Goal: Task Accomplishment & Management: Manage account settings

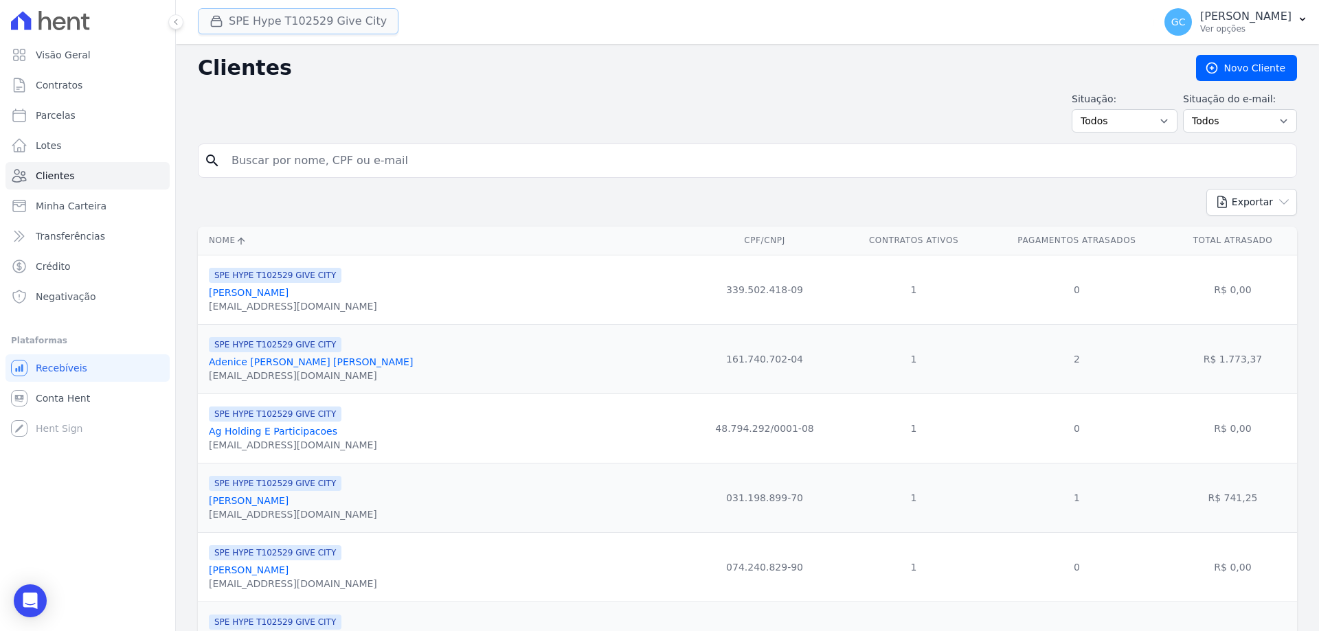
click at [302, 18] on button "SPE Hype T102529 Give City" at bounding box center [298, 21] width 201 height 26
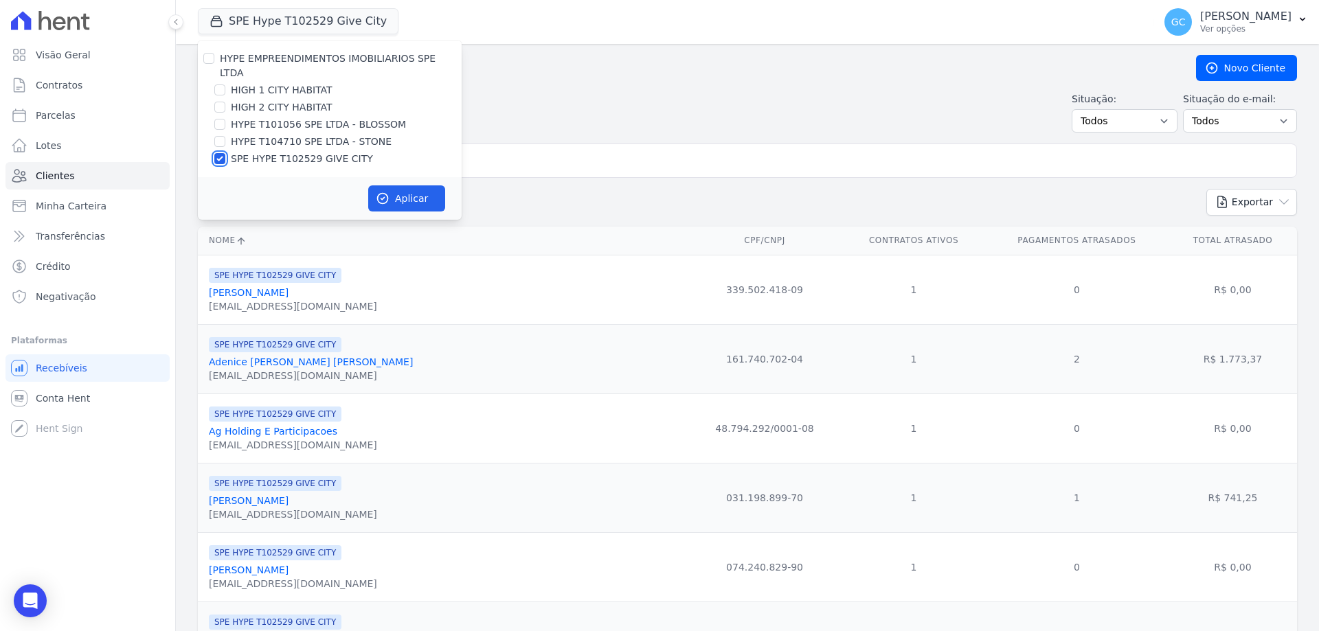
click at [220, 153] on input "SPE HYPE T102529 GIVE CITY" at bounding box center [219, 158] width 11 height 11
click at [218, 153] on input "SPE HYPE T102529 GIVE CITY" at bounding box center [219, 158] width 11 height 11
checkbox input "true"
click at [392, 188] on button "Aplicar" at bounding box center [406, 198] width 77 height 26
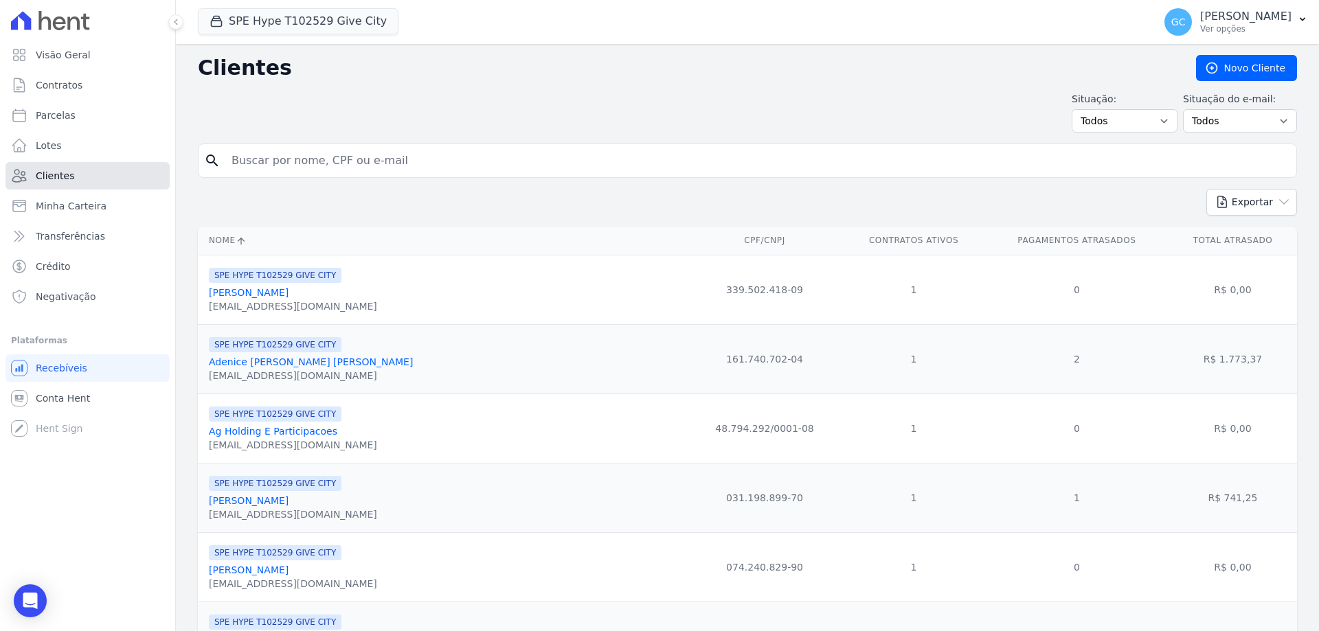
click at [82, 180] on link "Clientes" at bounding box center [87, 175] width 164 height 27
click at [273, 151] on input "search" at bounding box center [756, 160] width 1067 height 27
paste input "[PERSON_NAME]"
type input "[PERSON_NAME]"
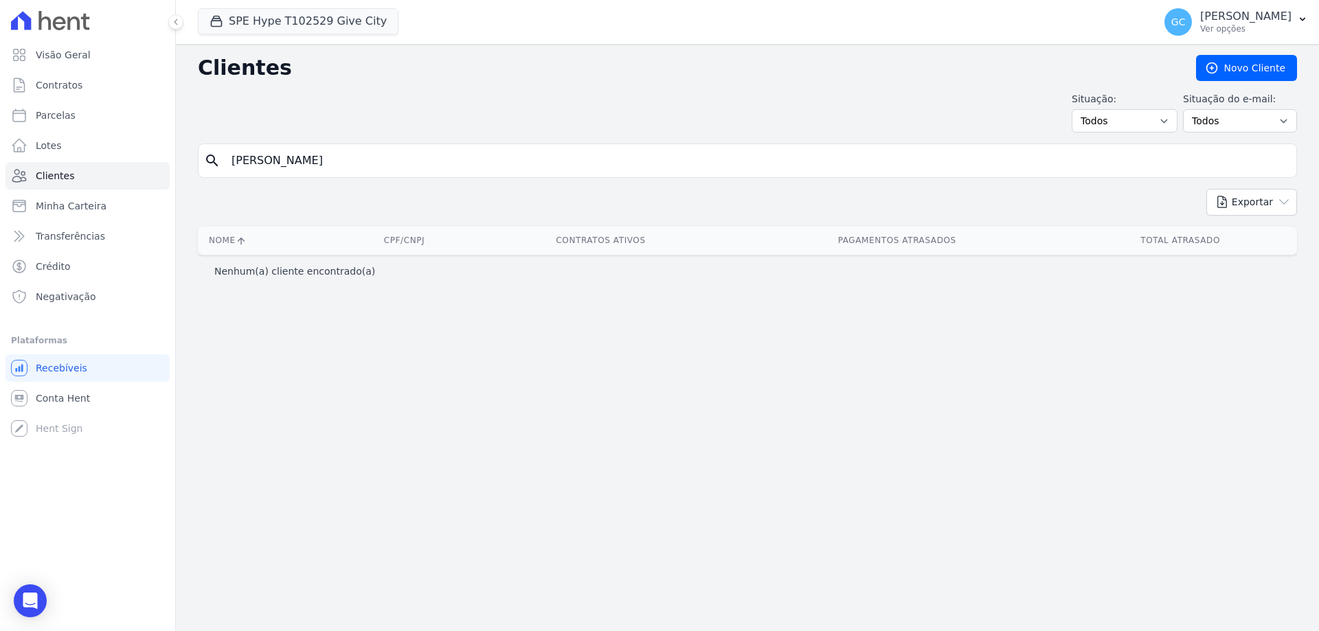
click at [413, 157] on input "[PERSON_NAME]" at bounding box center [756, 160] width 1067 height 27
type input "[PERSON_NAME]"
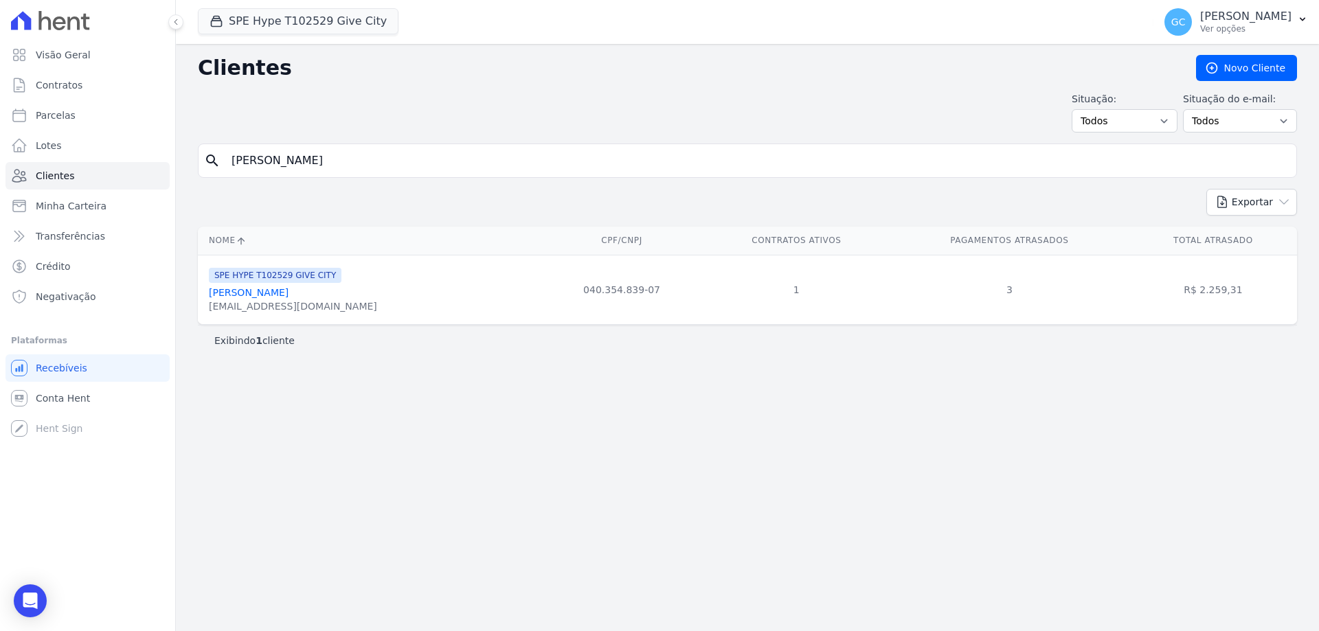
click at [288, 291] on link "[PERSON_NAME]" at bounding box center [249, 292] width 80 height 11
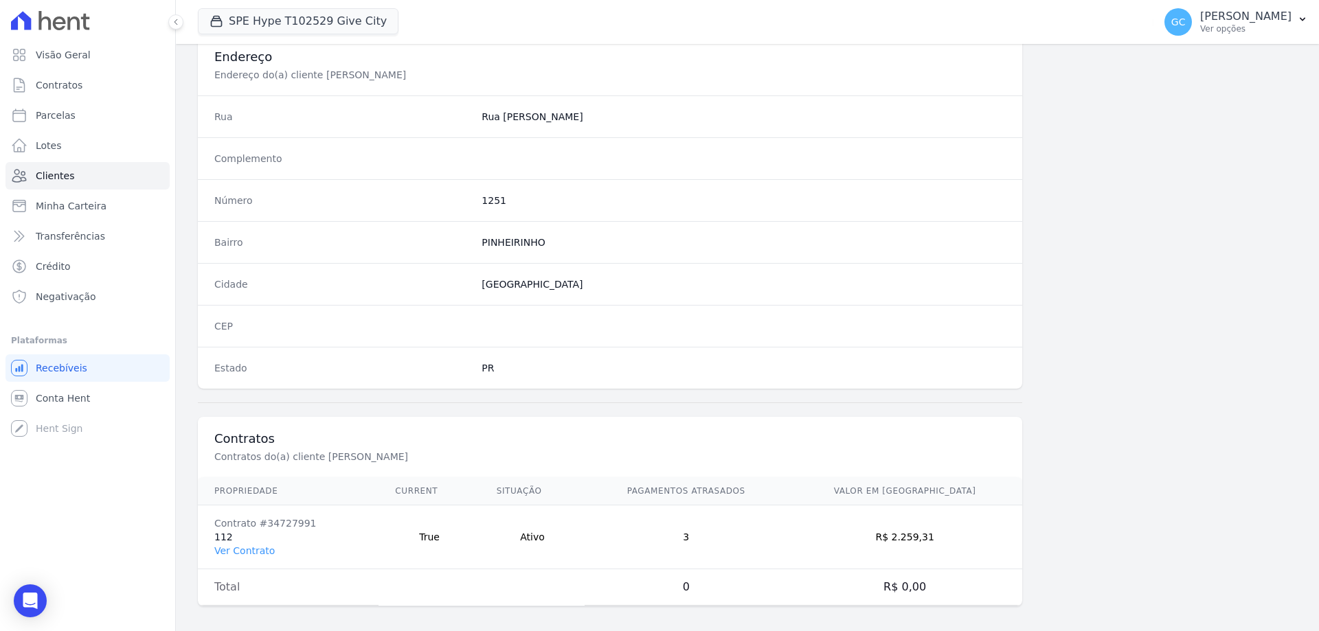
scroll to position [654, 0]
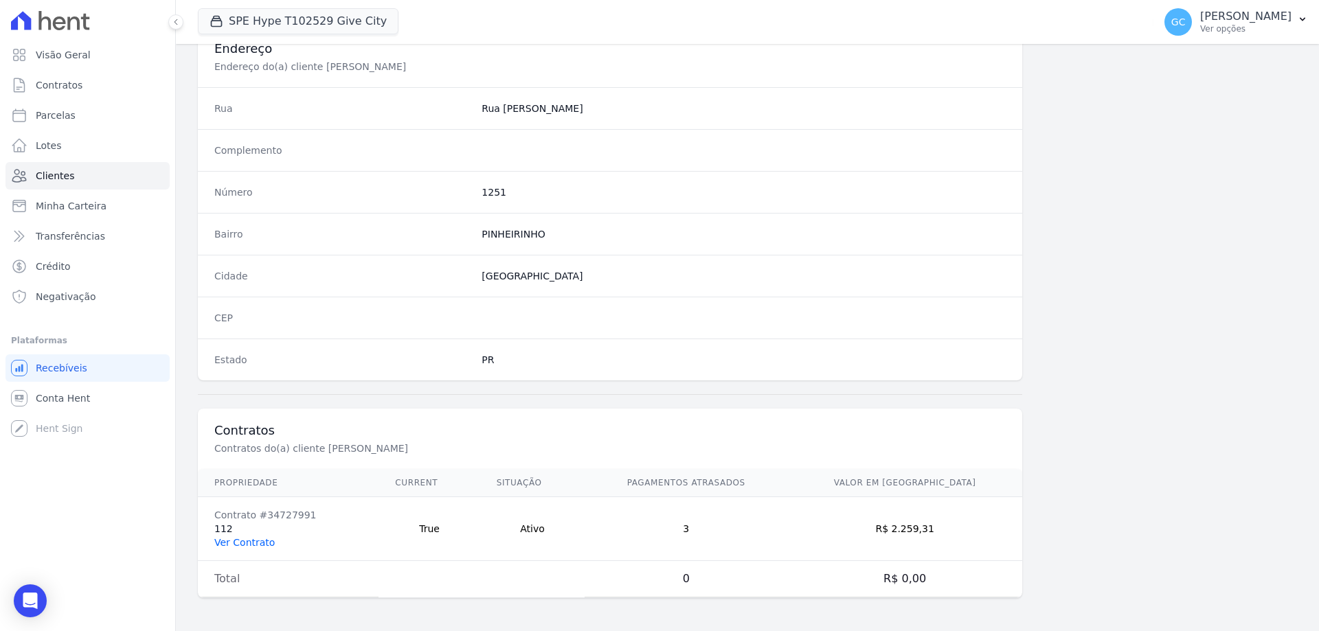
click at [253, 537] on td "Contrato #34727991 112 Ver Contrato" at bounding box center [288, 529] width 181 height 64
click at [249, 543] on link "Ver Contrato" at bounding box center [244, 542] width 60 height 11
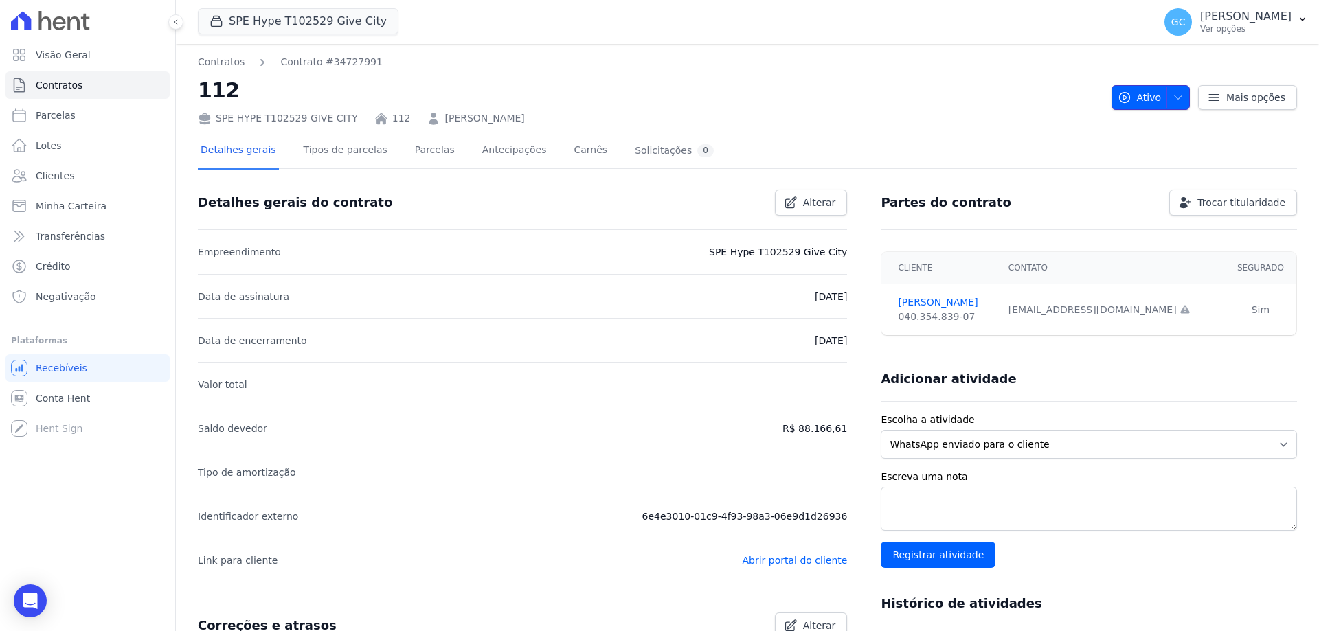
click at [1172, 99] on icon "button" at bounding box center [1177, 97] width 11 height 11
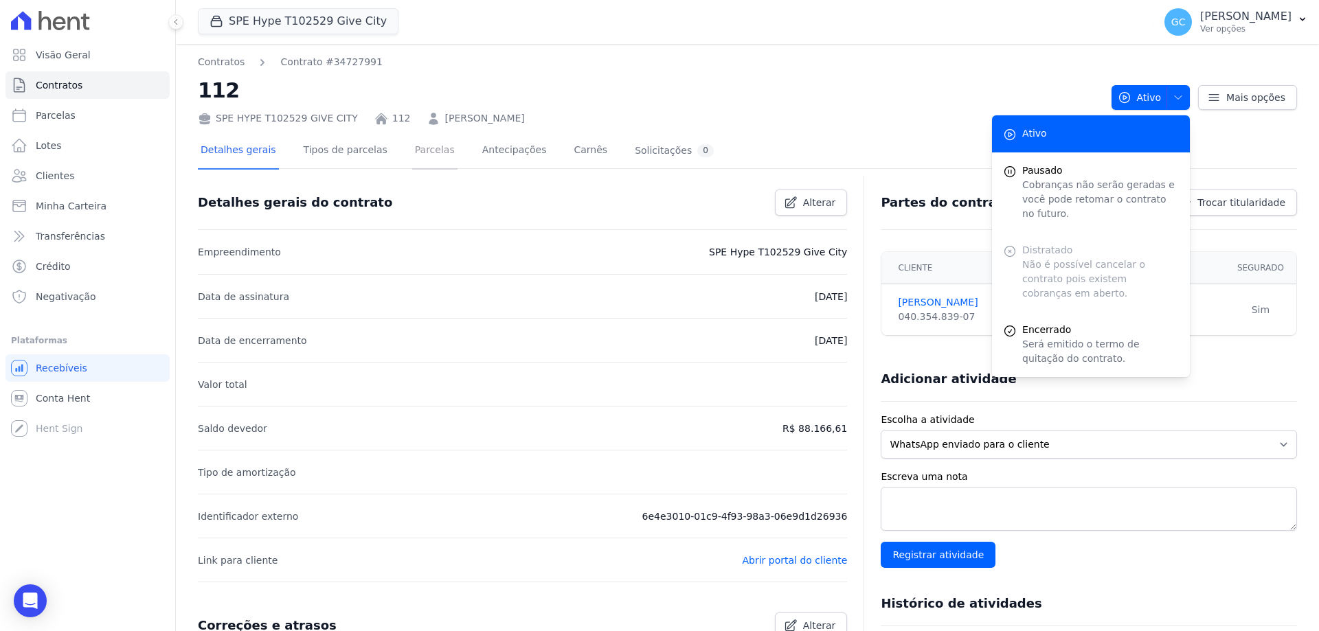
click at [413, 155] on link "Parcelas" at bounding box center [434, 151] width 45 height 36
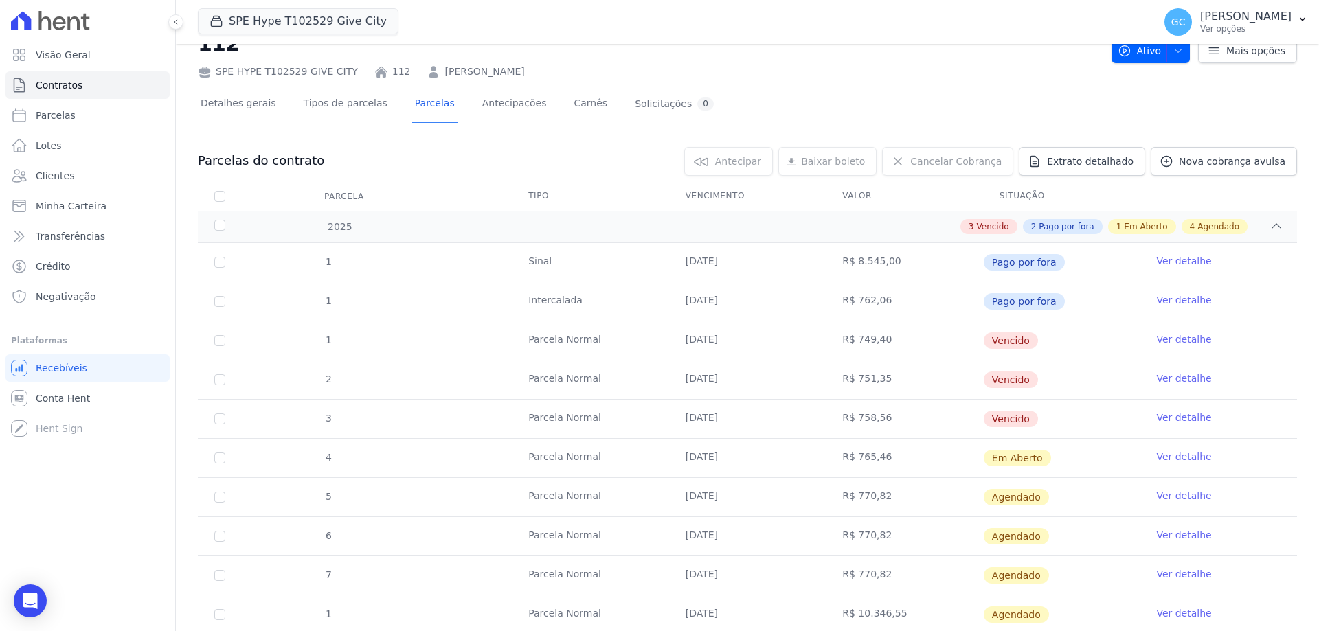
scroll to position [69, 0]
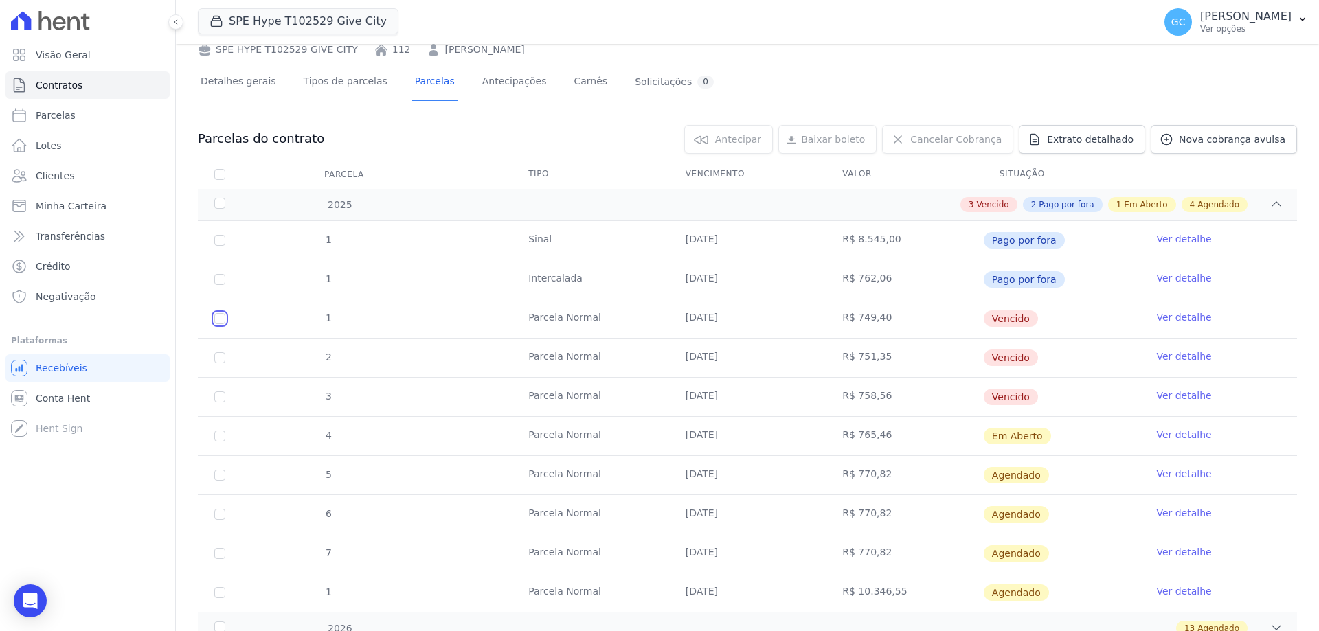
click at [218, 321] on input "checkbox" at bounding box center [219, 318] width 11 height 11
checkbox input "true"
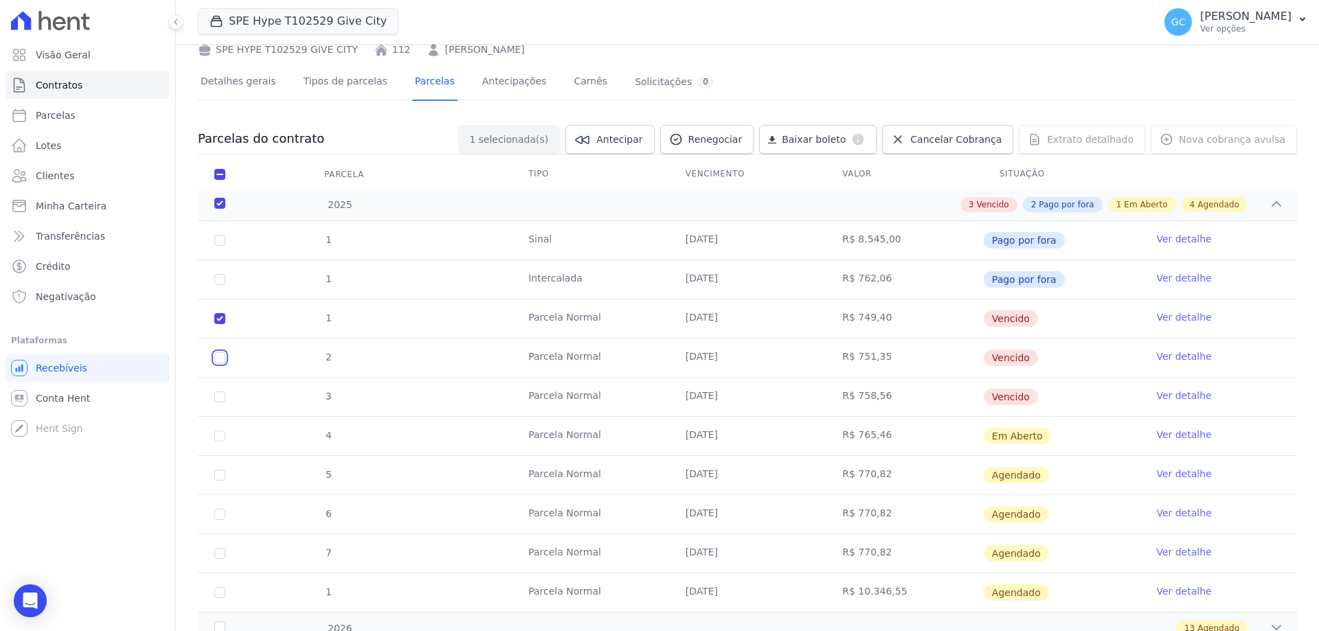
click at [217, 359] on input "checkbox" at bounding box center [219, 357] width 11 height 11
checkbox input "true"
click at [219, 400] on input "checkbox" at bounding box center [219, 397] width 11 height 11
checkbox input "true"
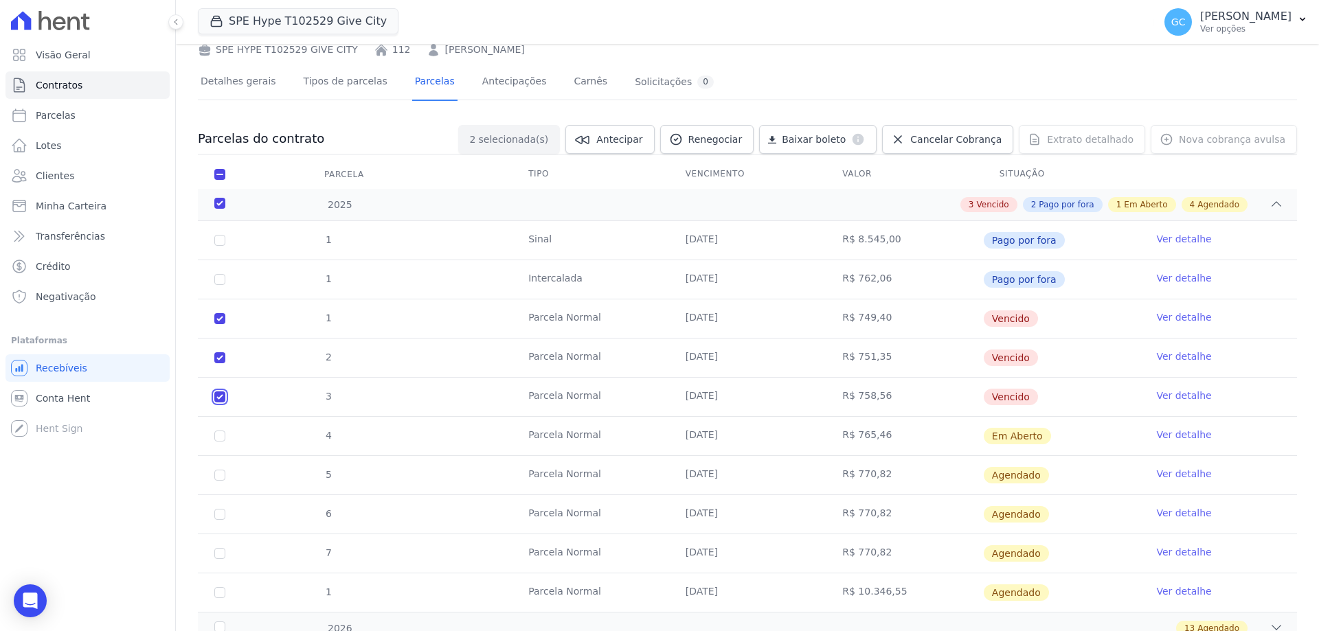
checkbox input "true"
click at [217, 437] on input "checkbox" at bounding box center [219, 436] width 11 height 11
checkbox input "true"
click at [946, 135] on span "Cancelar Cobrança" at bounding box center [955, 140] width 91 height 14
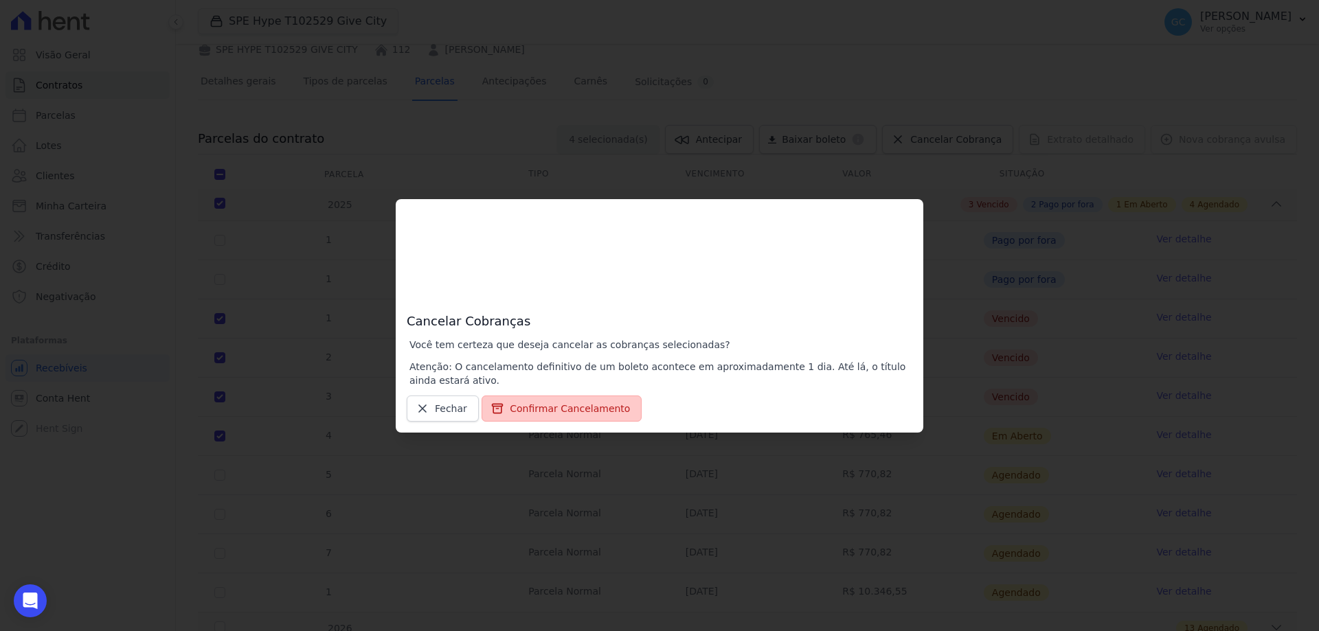
click at [554, 412] on button "Confirmar Cancelamento" at bounding box center [561, 409] width 160 height 26
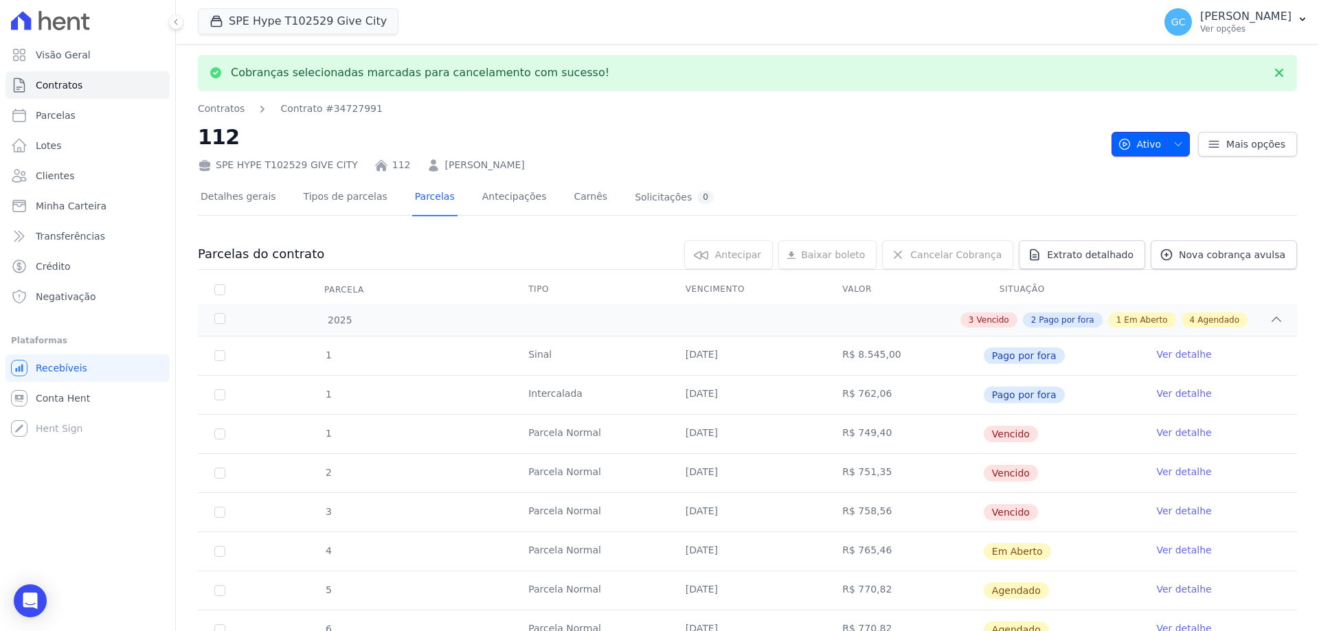
click at [1173, 142] on icon "button" at bounding box center [1177, 144] width 11 height 11
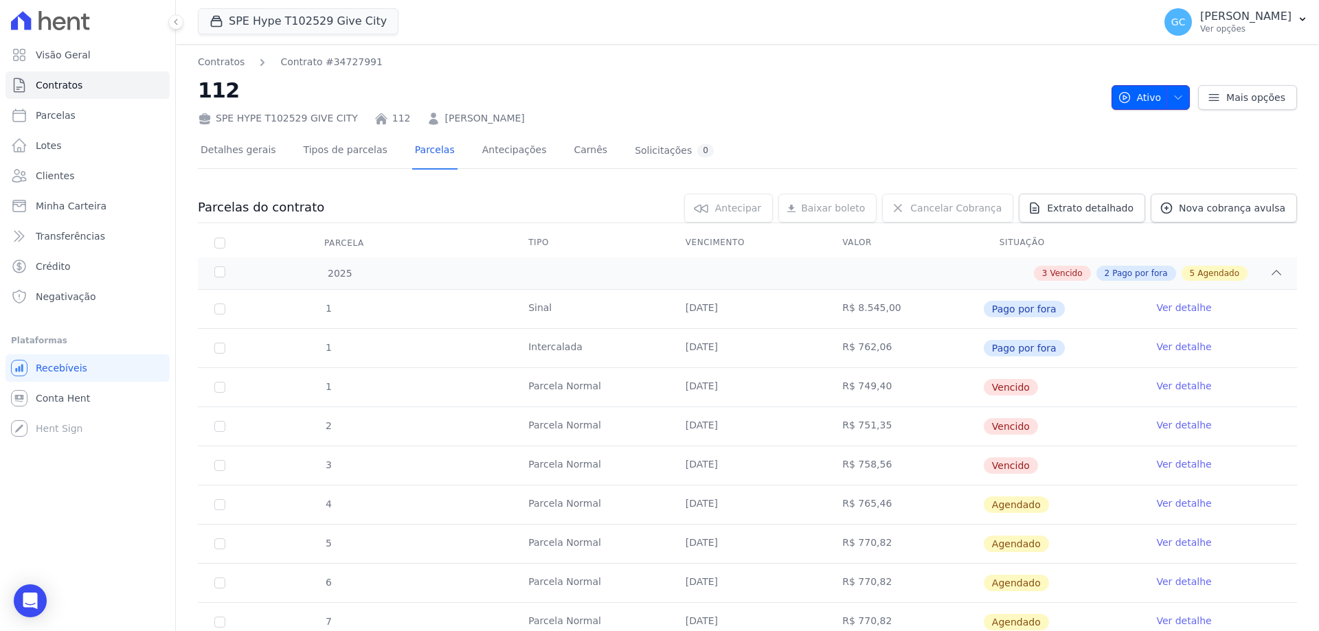
click at [1174, 97] on icon "button" at bounding box center [1177, 97] width 11 height 11
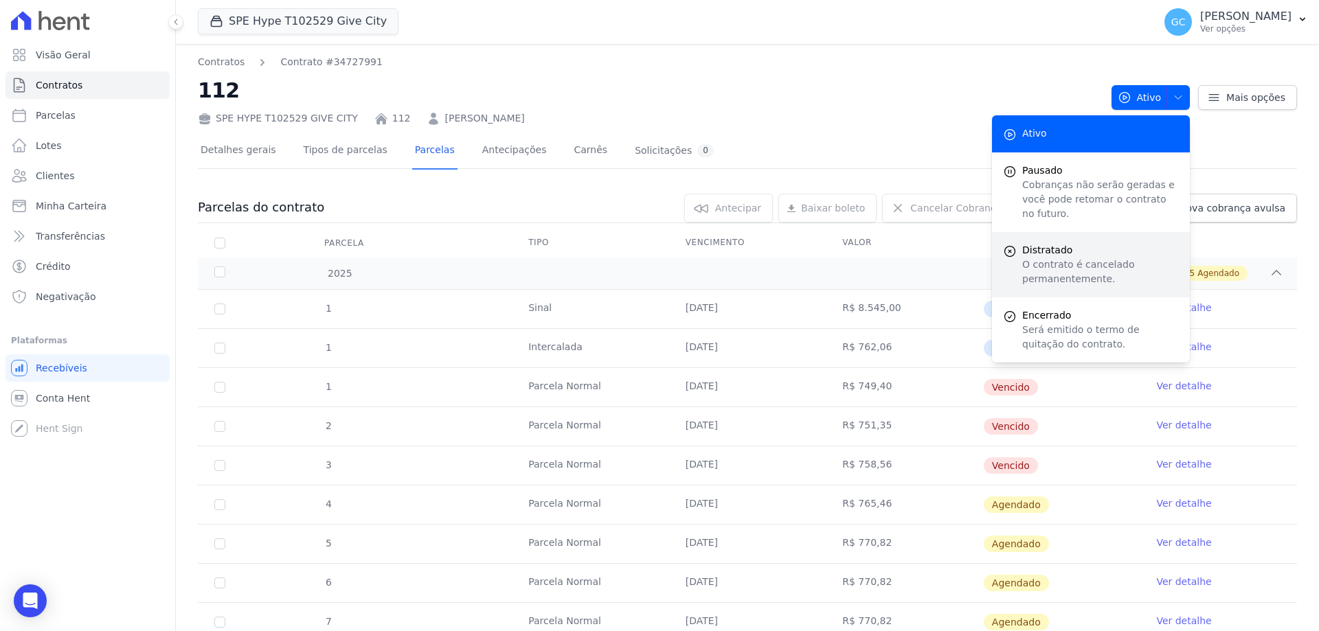
click at [1117, 258] on p "O contrato é cancelado permanentemente." at bounding box center [1100, 272] width 157 height 29
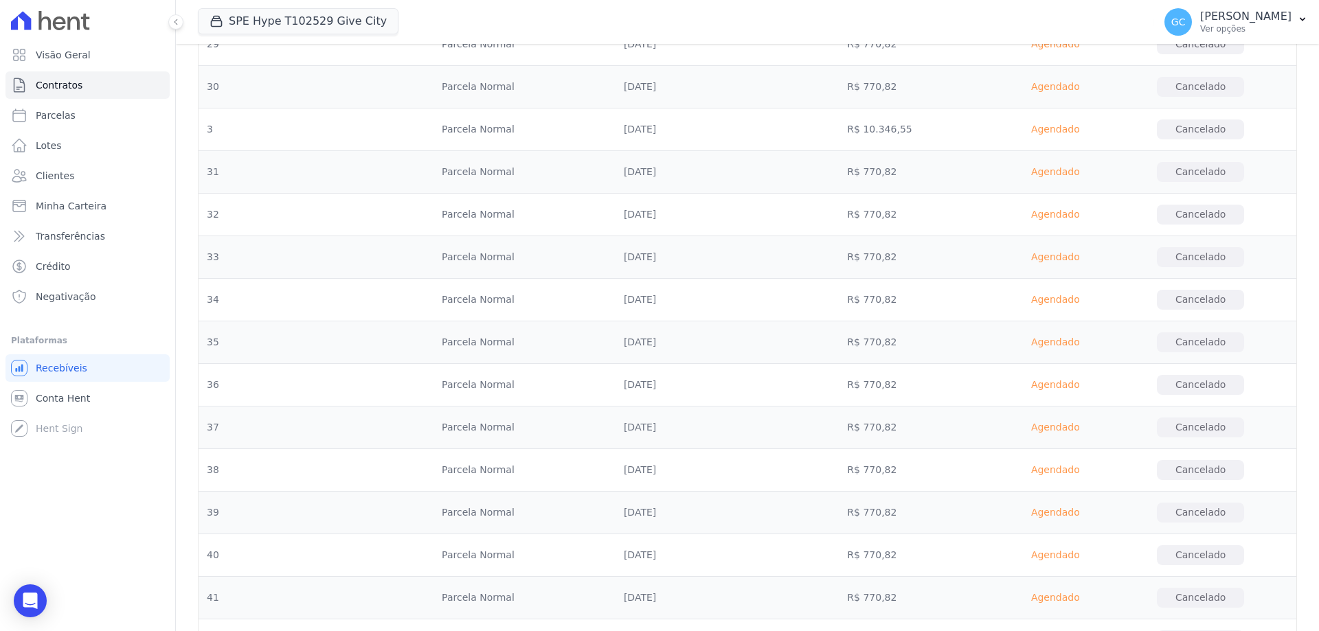
scroll to position [2189, 0]
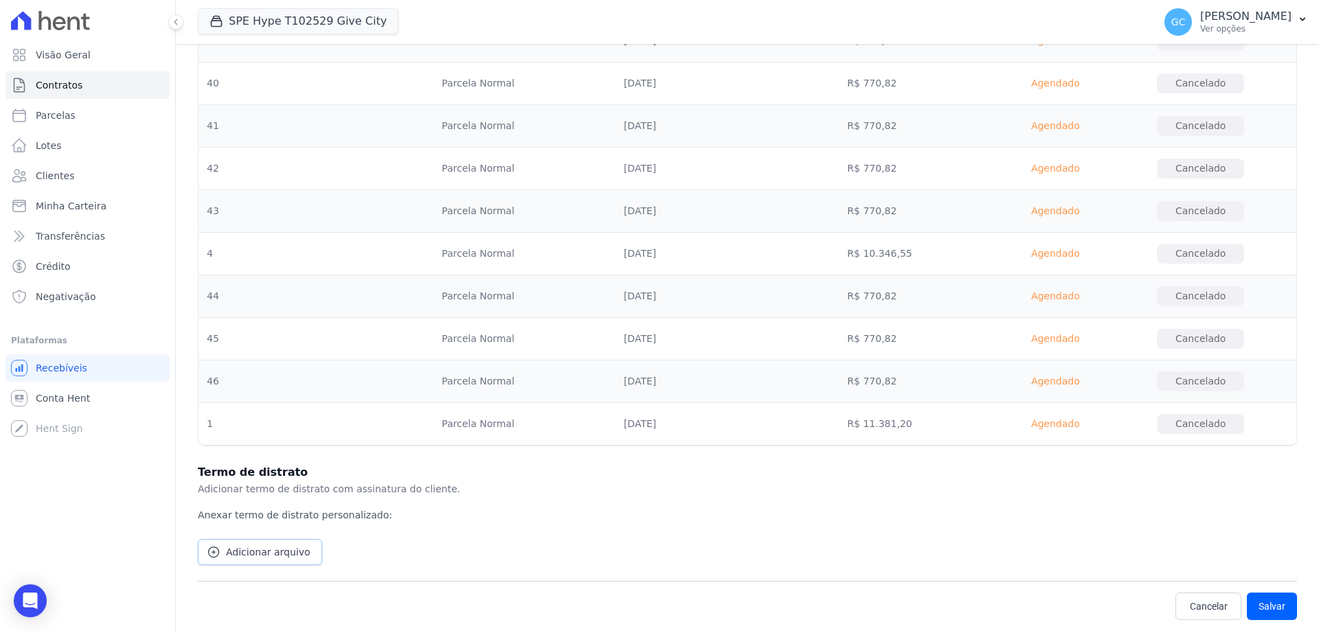
click at [248, 556] on span "Adicionar arquivo" at bounding box center [268, 552] width 84 height 14
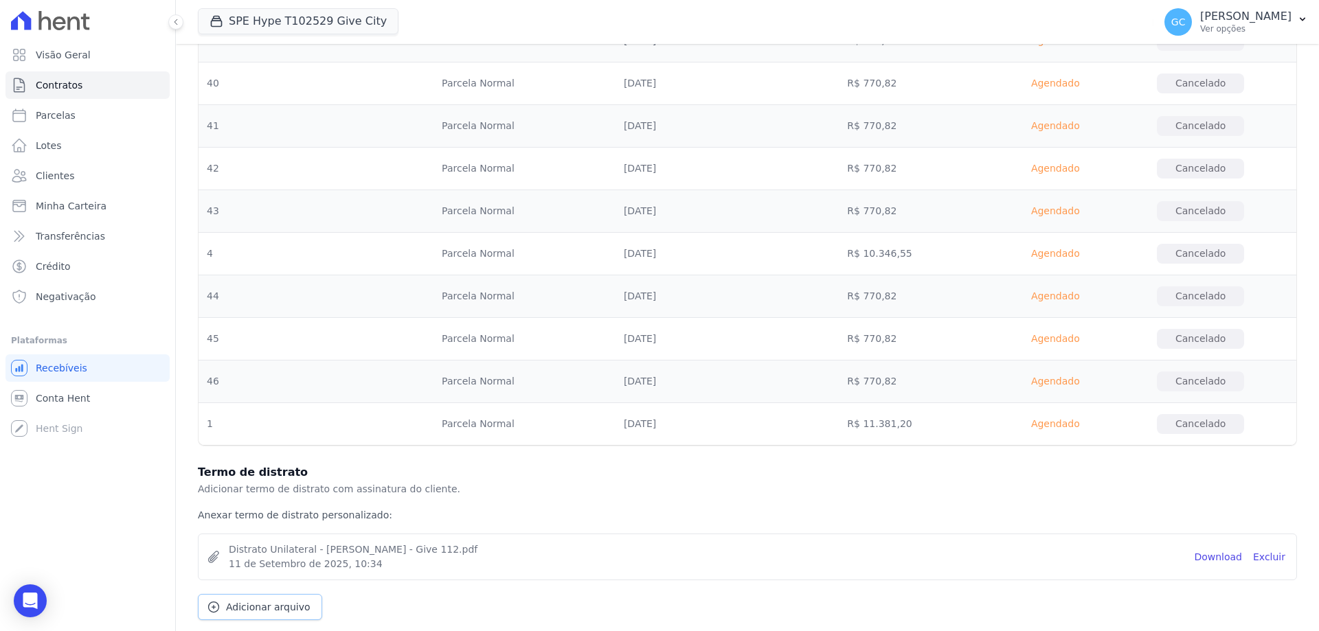
scroll to position [2244, 0]
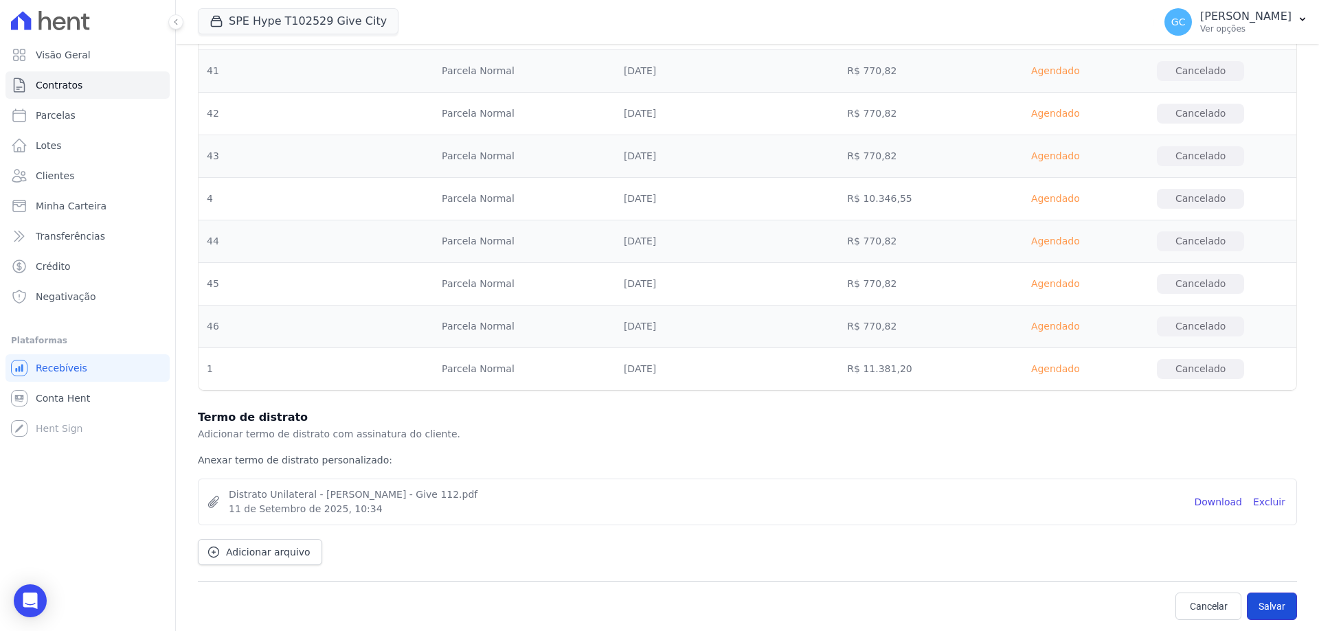
click at [1273, 610] on button "Salvar" at bounding box center [1272, 606] width 50 height 27
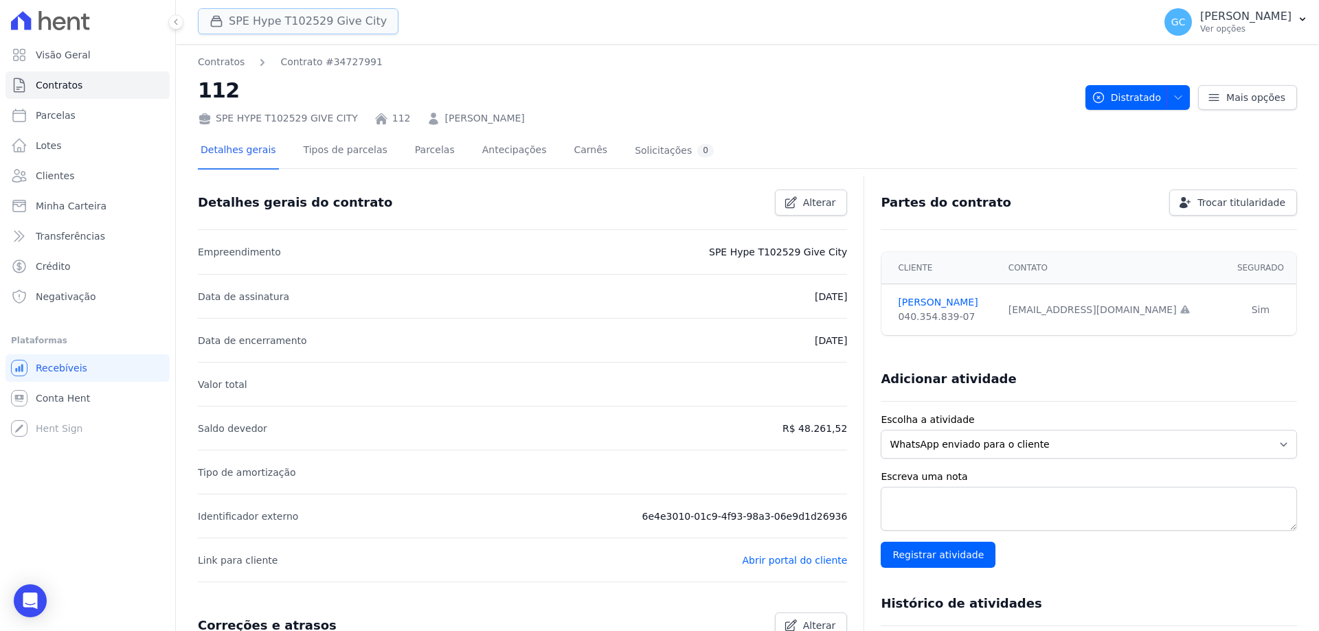
click at [313, 18] on button "SPE Hype T102529 Give City" at bounding box center [298, 21] width 201 height 26
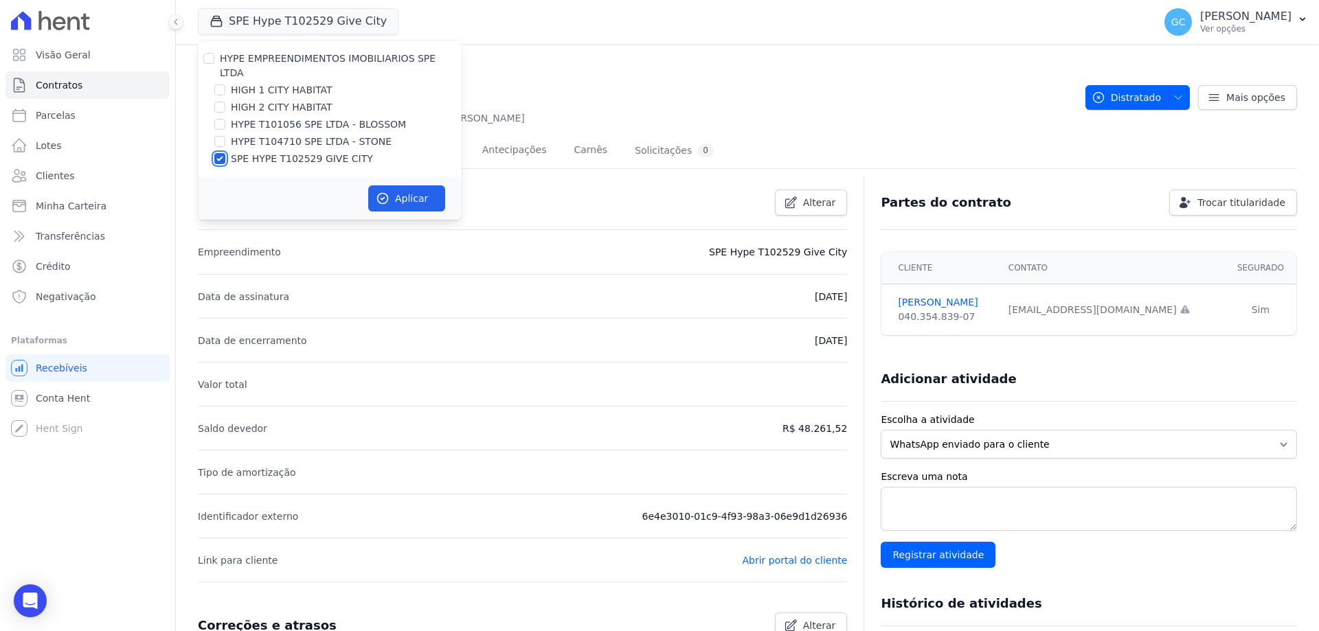
click at [215, 153] on input "SPE HYPE T102529 GIVE CITY" at bounding box center [219, 158] width 11 height 11
checkbox input "false"
click at [220, 102] on input "HIGH 2 CITY HABITAT" at bounding box center [219, 107] width 11 height 11
checkbox input "true"
click at [220, 84] on input "HIGH 1 CITY HABITAT" at bounding box center [219, 89] width 11 height 11
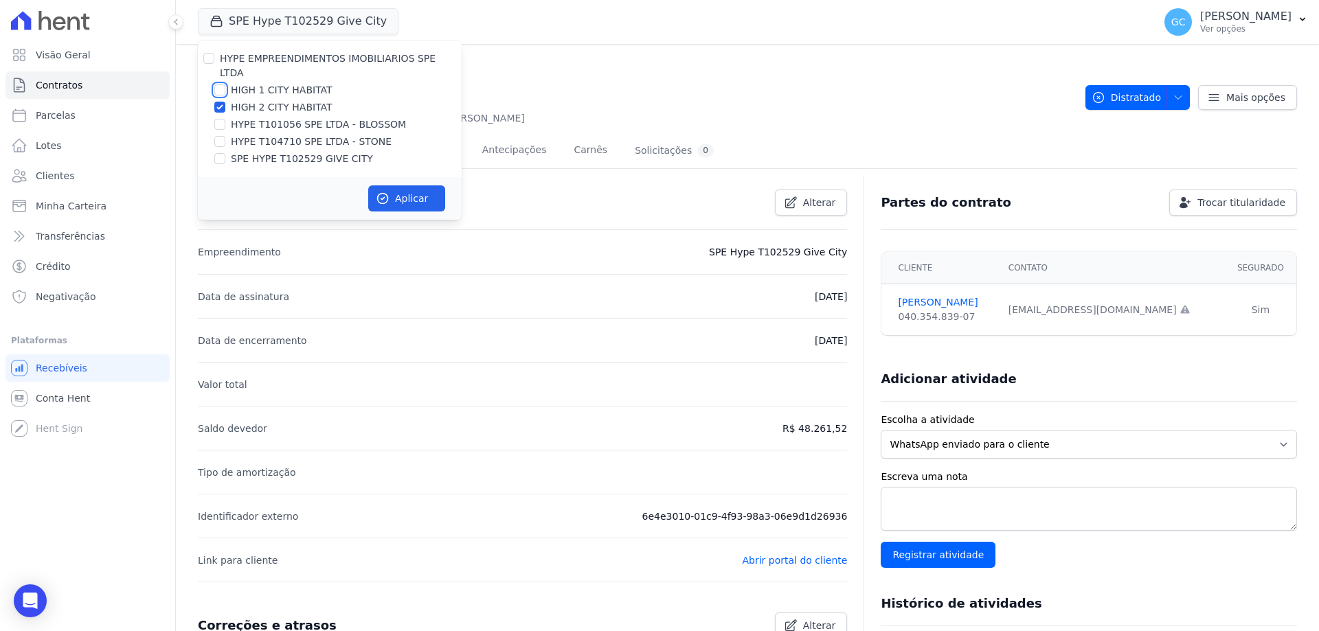
checkbox input "true"
click at [402, 185] on button "Aplicar" at bounding box center [406, 198] width 77 height 26
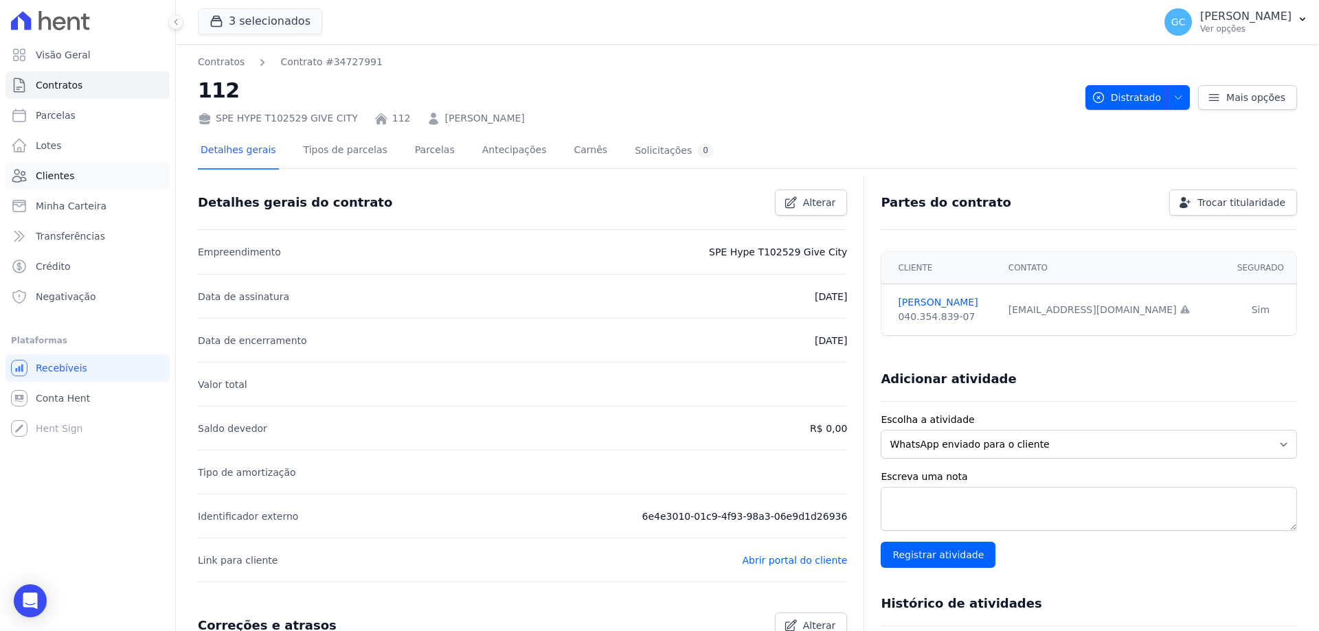
click at [67, 163] on link "Clientes" at bounding box center [87, 175] width 164 height 27
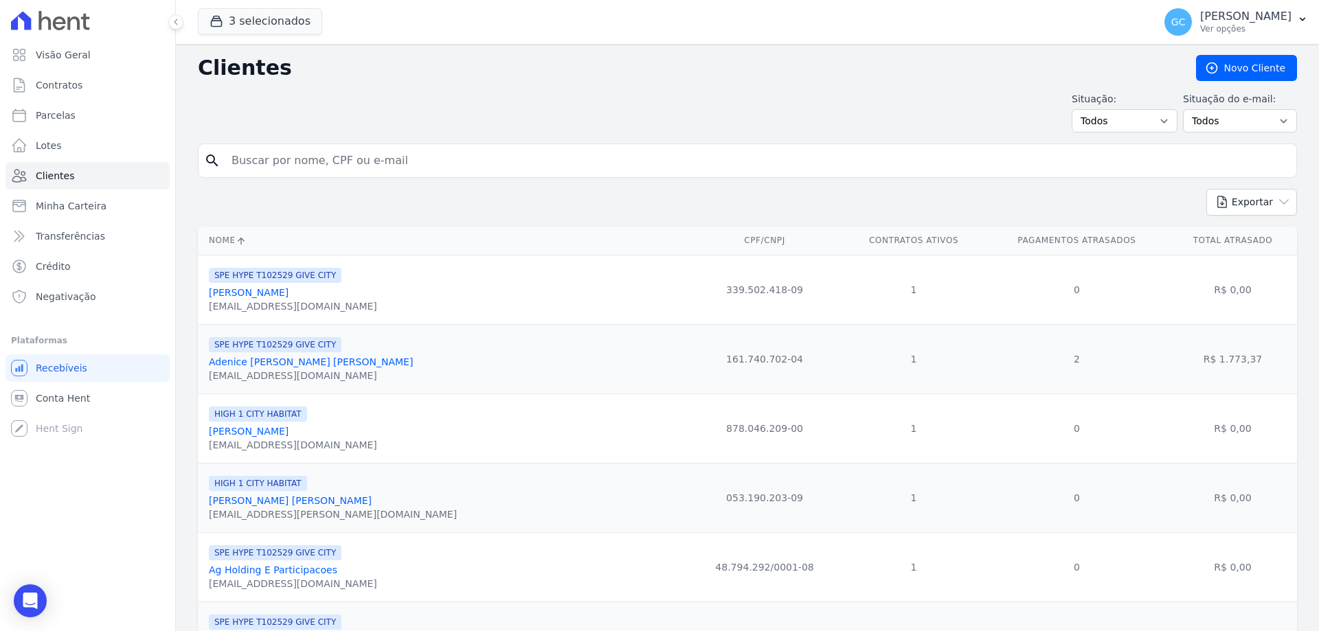
click at [291, 155] on input "search" at bounding box center [756, 160] width 1067 height 27
paste input "Luciano Heitor de Lima"
click at [372, 163] on input "Luciano Heitor de Lima" at bounding box center [756, 160] width 1067 height 27
type input "Luciano Heitor de Lima"
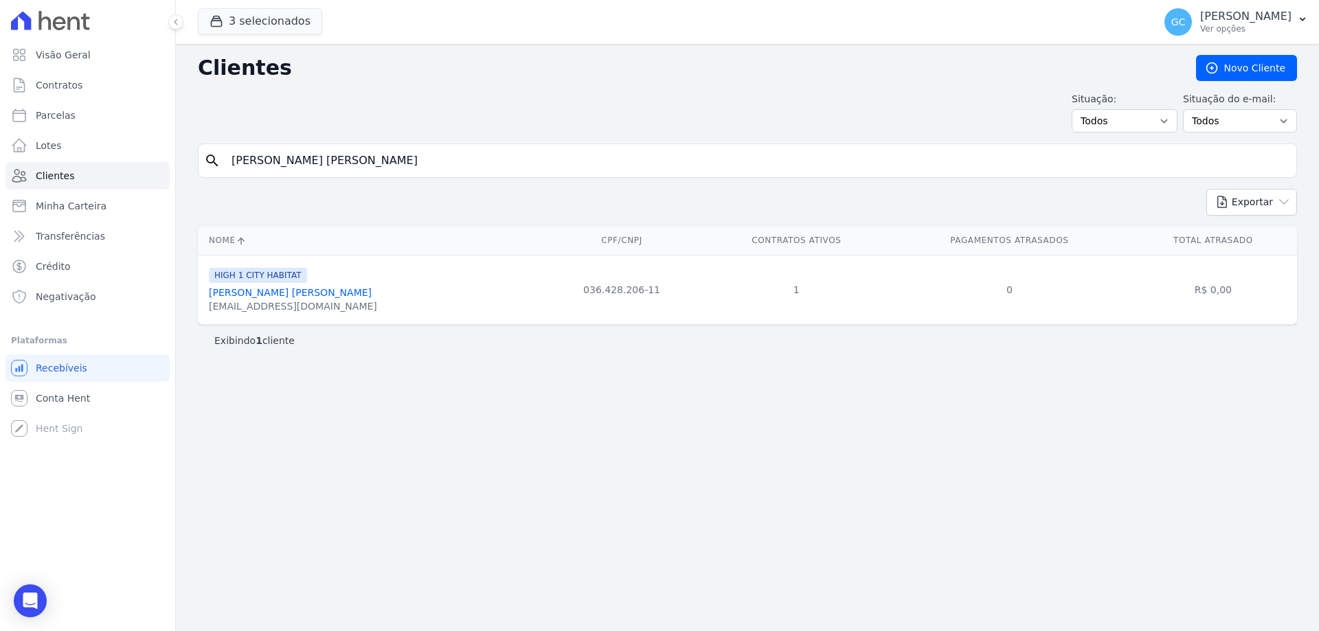
click at [277, 295] on link "Luciano Heitor De Lima" at bounding box center [290, 292] width 163 height 11
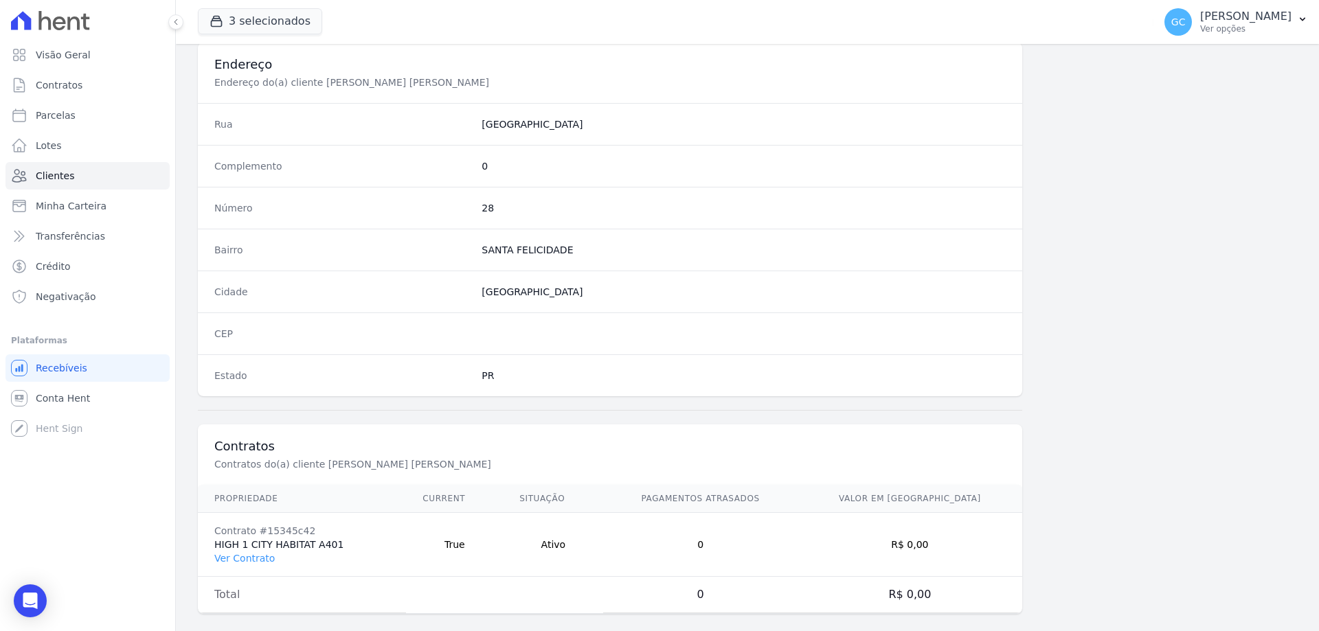
scroll to position [654, 0]
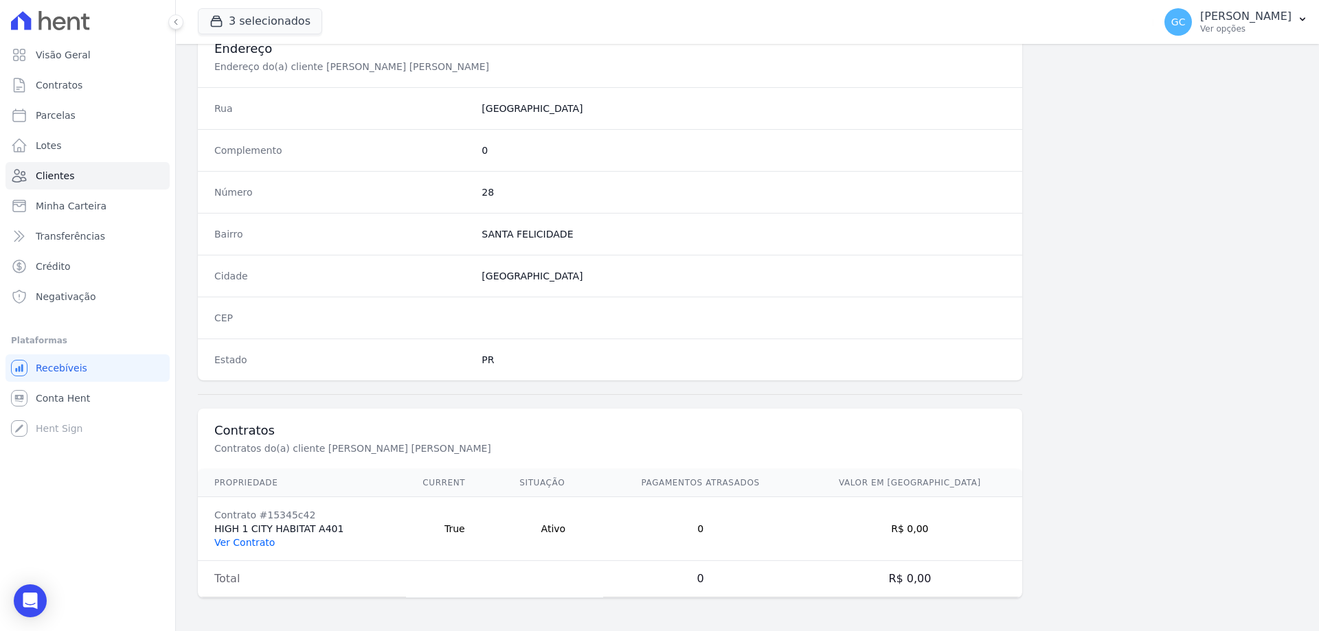
click at [243, 539] on link "Ver Contrato" at bounding box center [244, 542] width 60 height 11
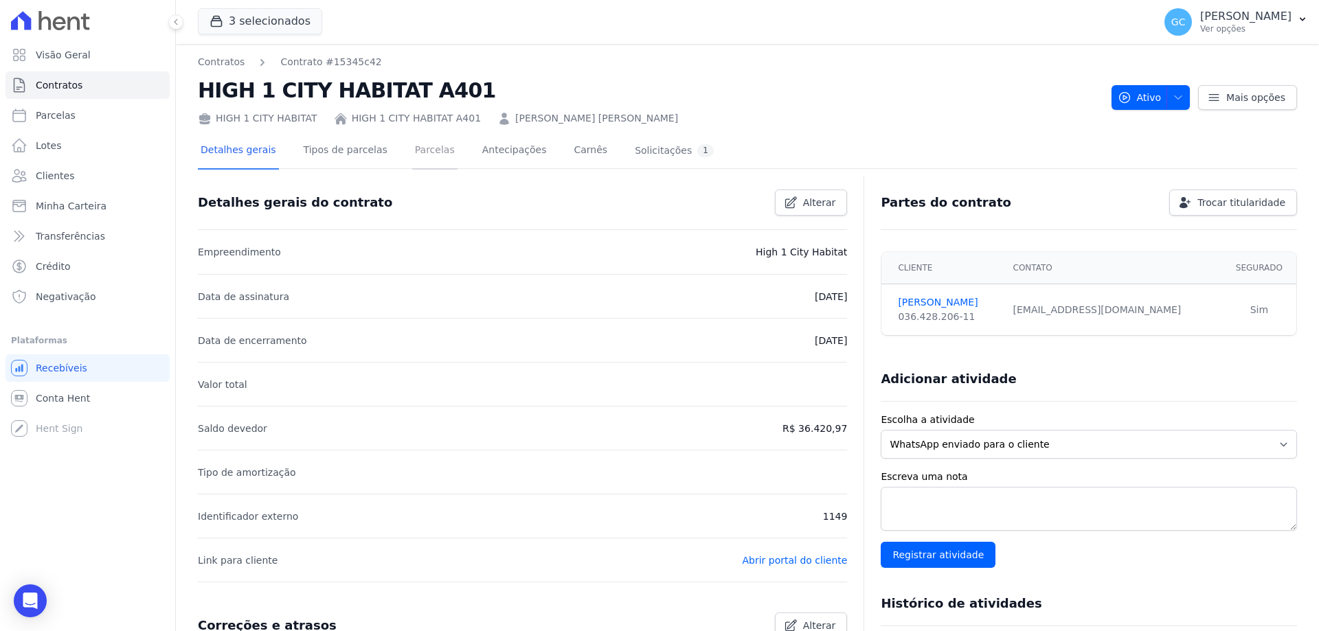
click at [416, 153] on link "Parcelas" at bounding box center [434, 151] width 45 height 36
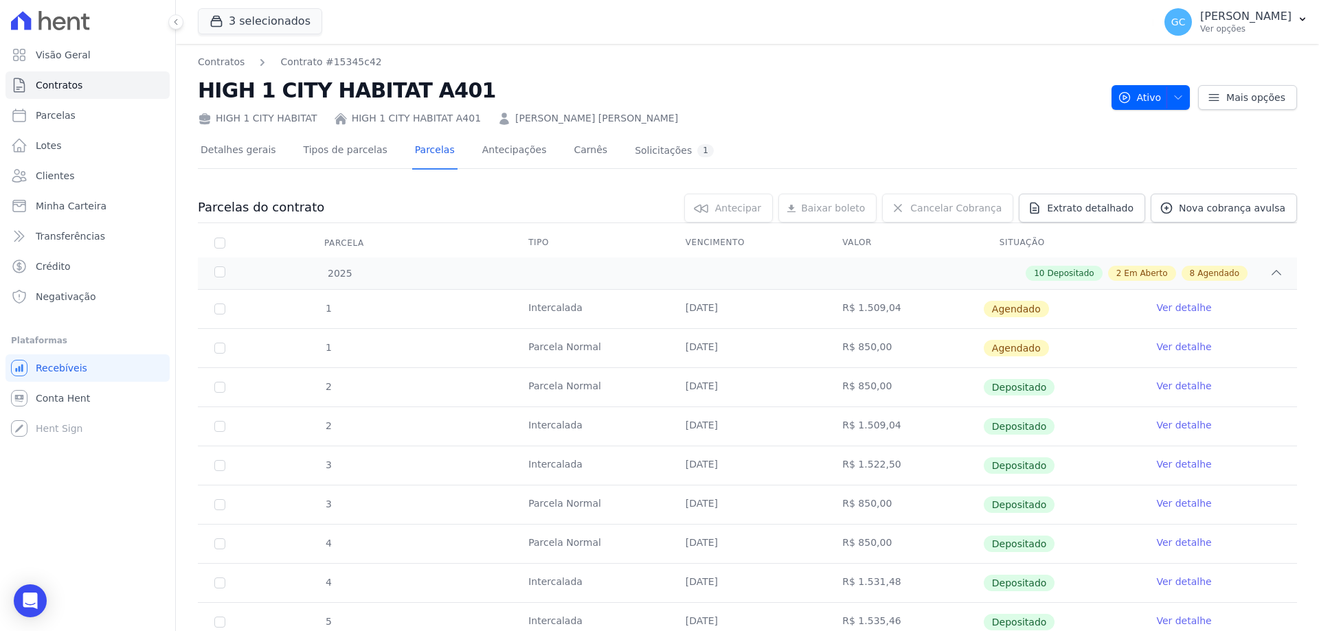
click at [1166, 352] on link "Ver detalhe" at bounding box center [1183, 347] width 55 height 14
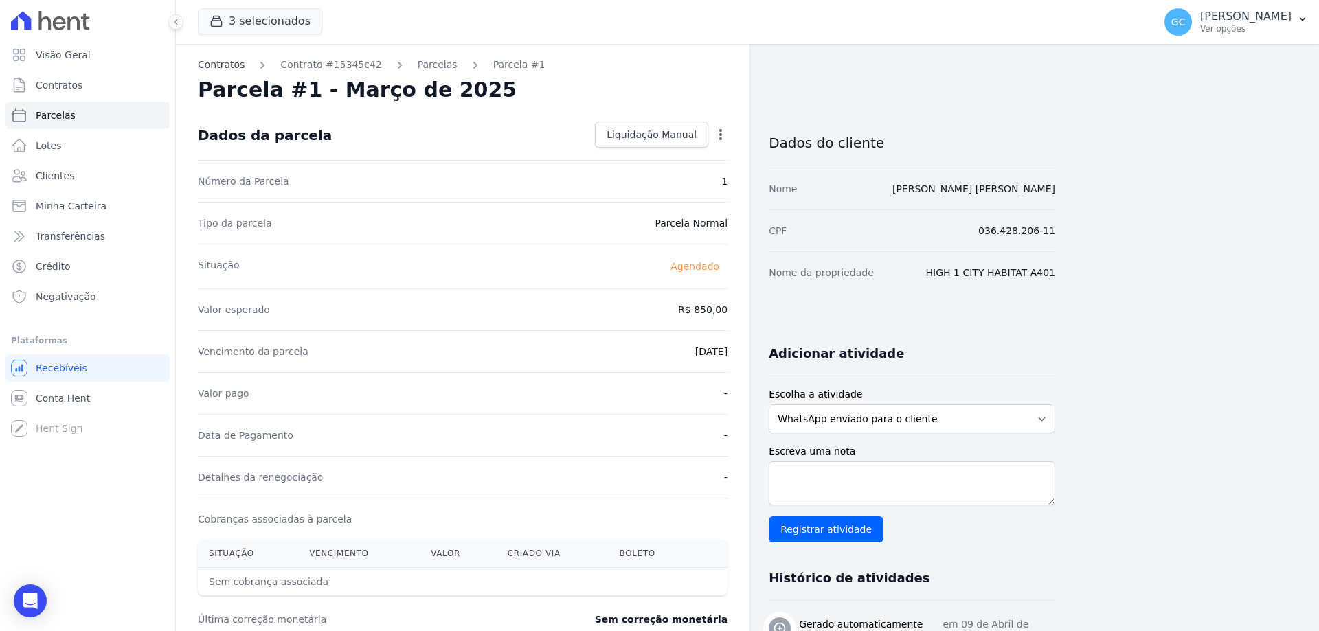
click at [230, 63] on link "Contratos" at bounding box center [221, 65] width 47 height 14
click at [418, 67] on link "Parcelas" at bounding box center [438, 65] width 40 height 14
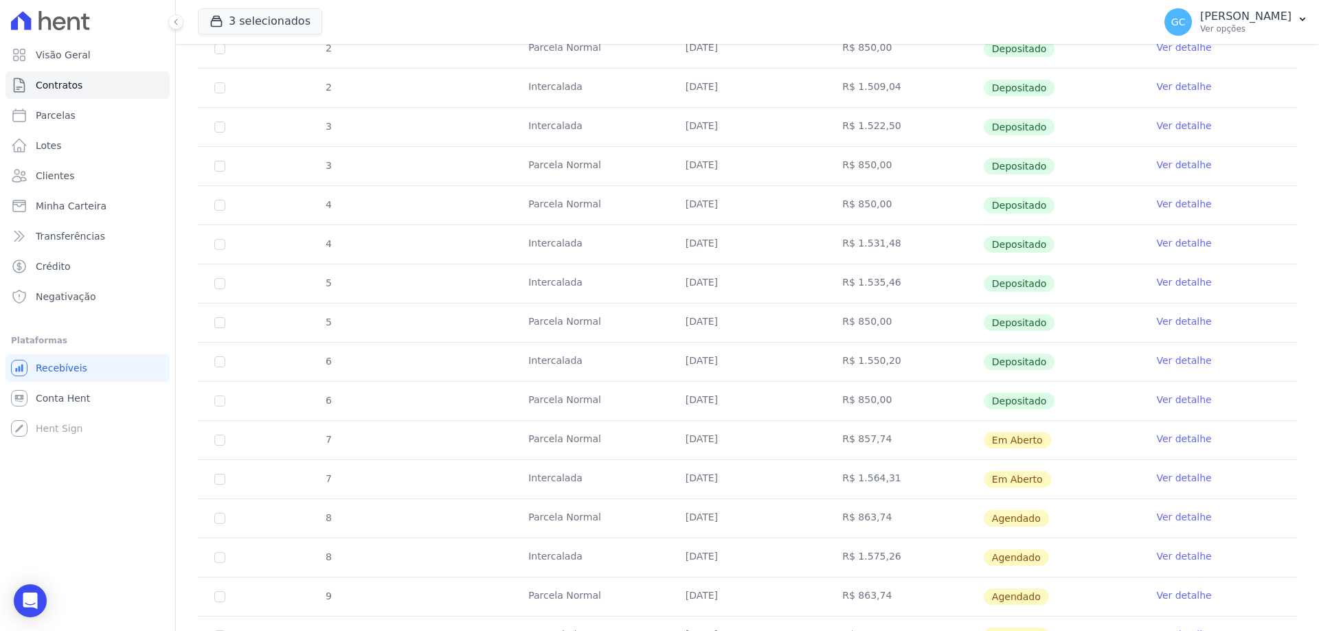
scroll to position [343, 0]
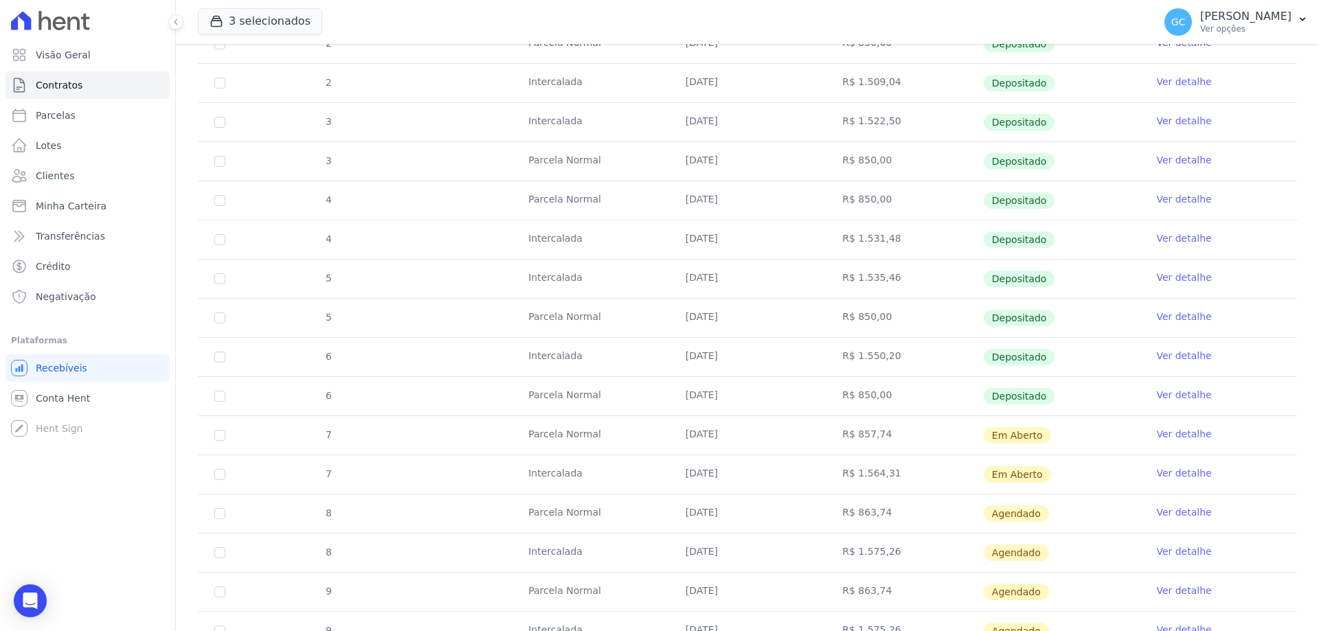
click at [1175, 429] on link "Ver detalhe" at bounding box center [1183, 434] width 55 height 14
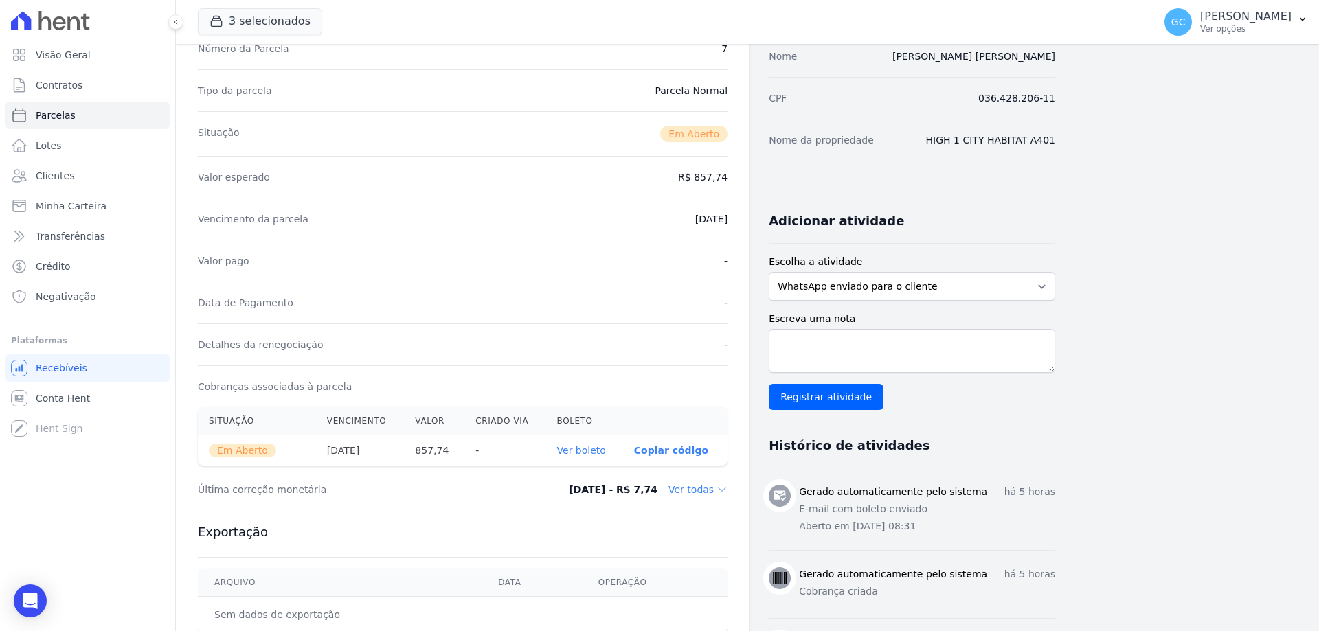
scroll to position [137, 0]
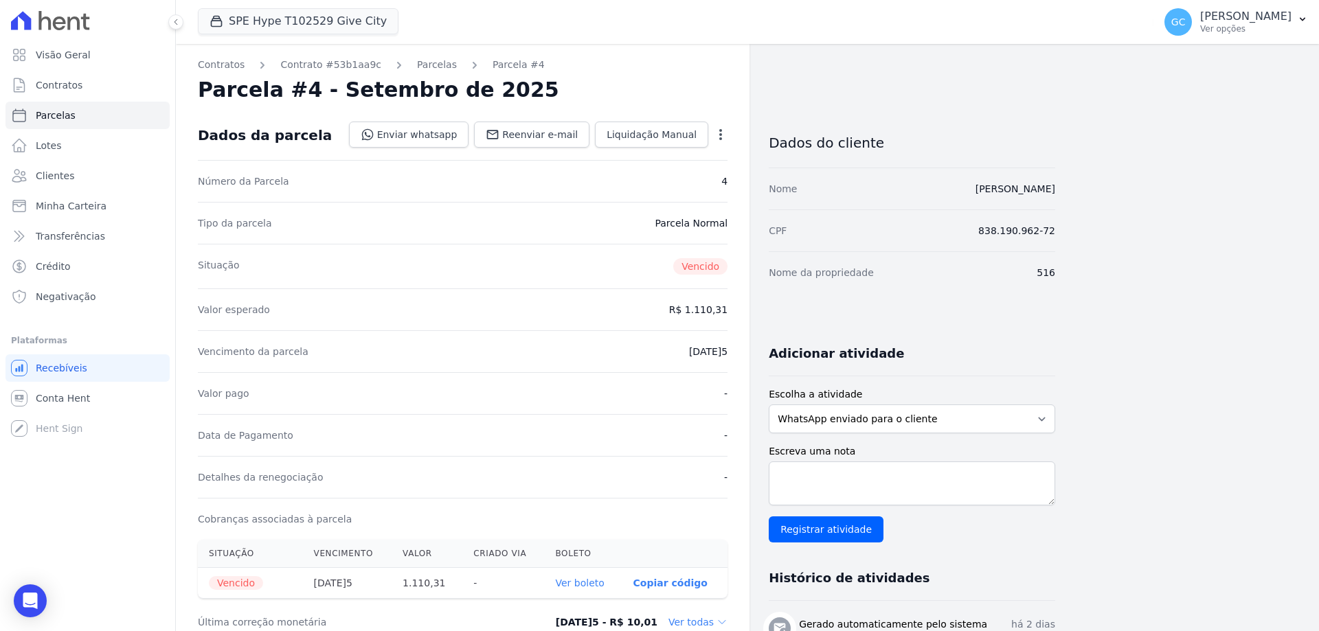
scroll to position [374, 0]
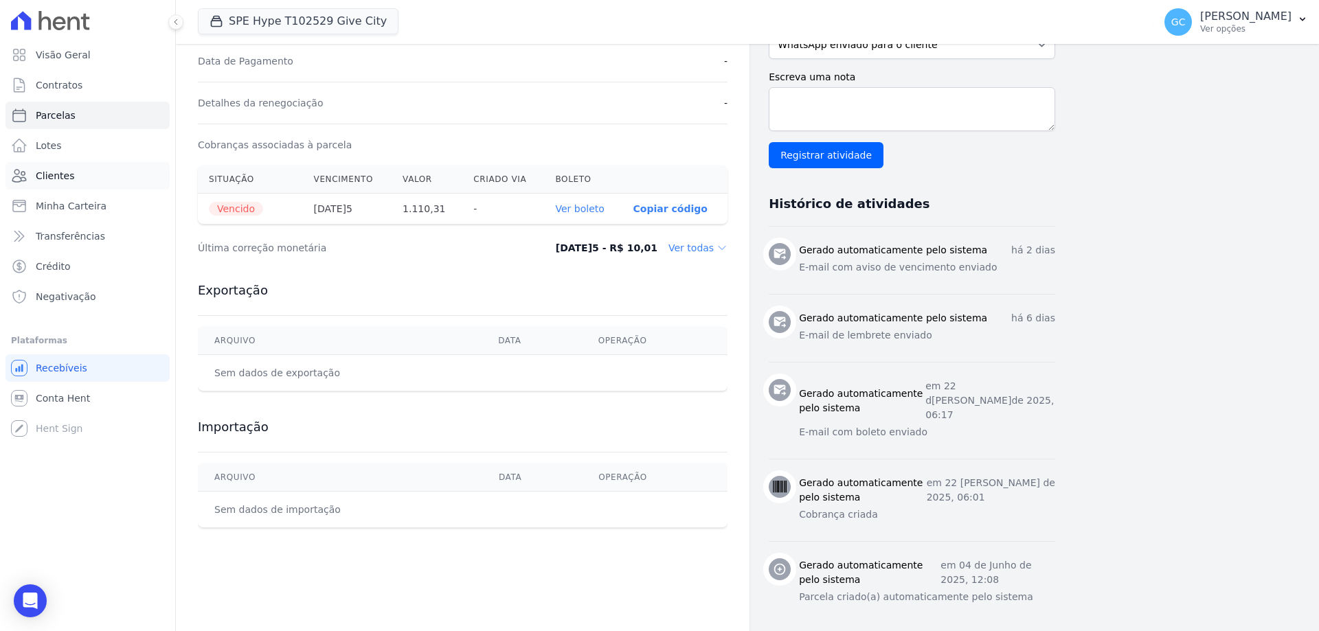
click at [72, 179] on link "Clientes" at bounding box center [87, 175] width 164 height 27
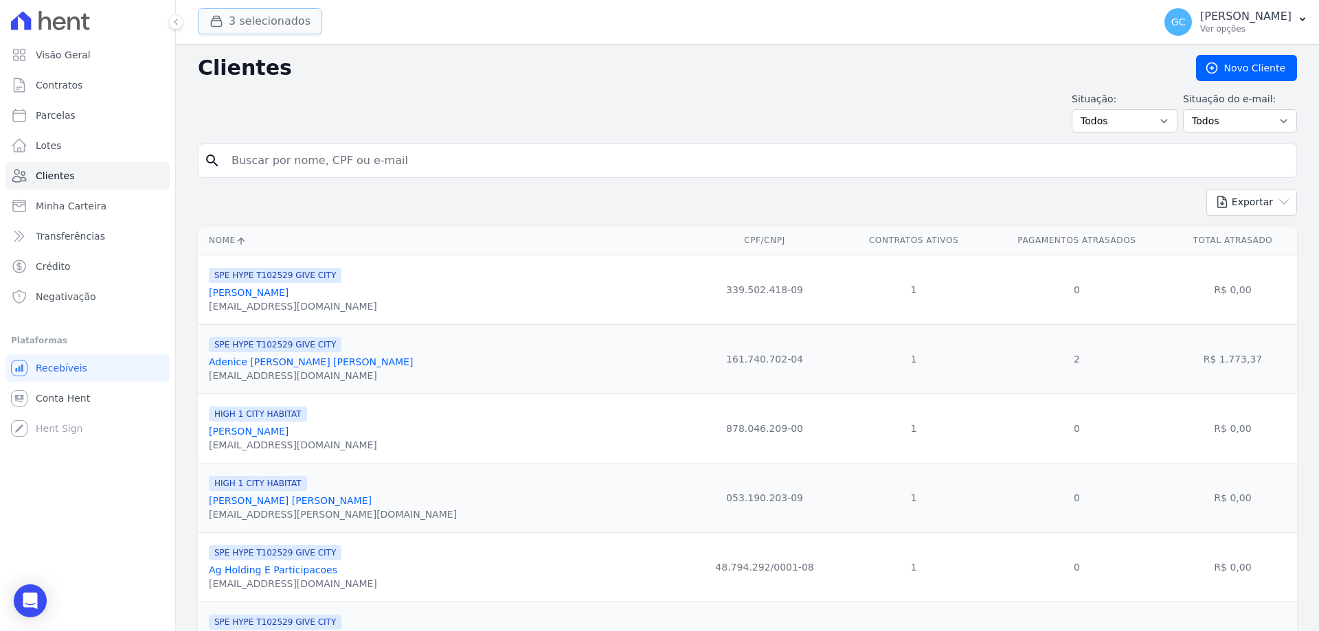
click at [236, 19] on button "3 selecionados" at bounding box center [260, 21] width 124 height 26
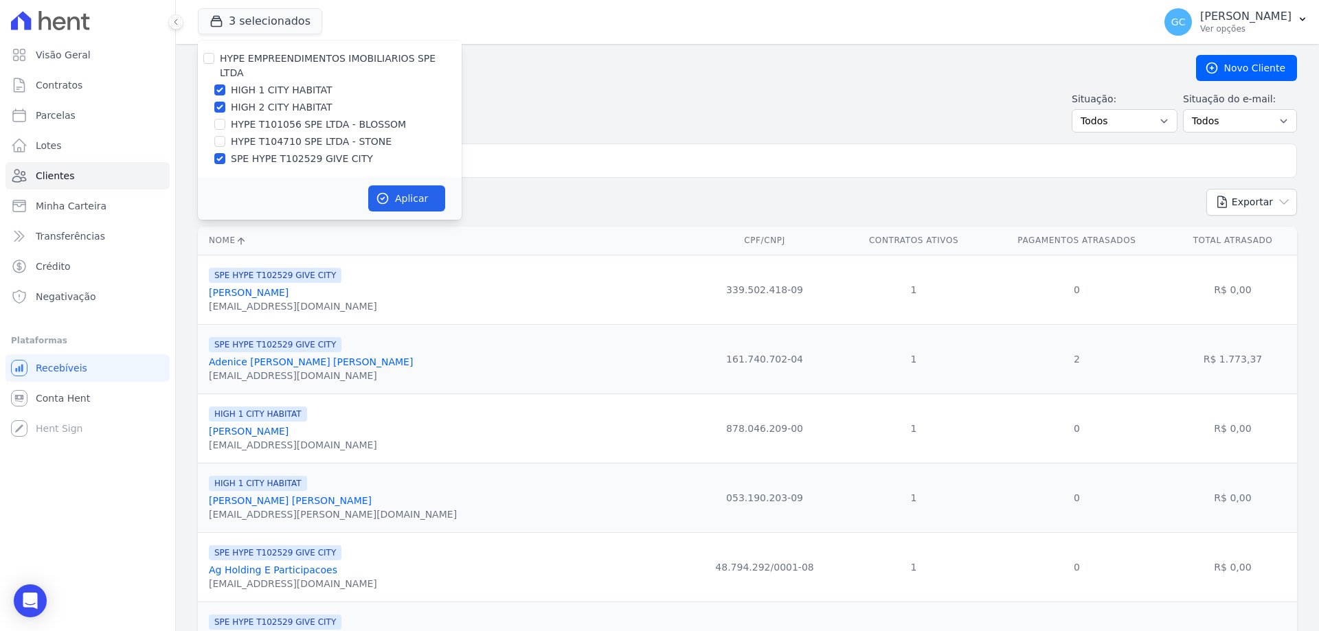
click at [223, 152] on div "SPE HYPE T102529 GIVE CITY" at bounding box center [330, 159] width 264 height 14
click at [223, 153] on input "SPE HYPE T102529 GIVE CITY" at bounding box center [219, 158] width 11 height 11
checkbox input "false"
click at [396, 185] on button "Aplicar" at bounding box center [406, 198] width 77 height 26
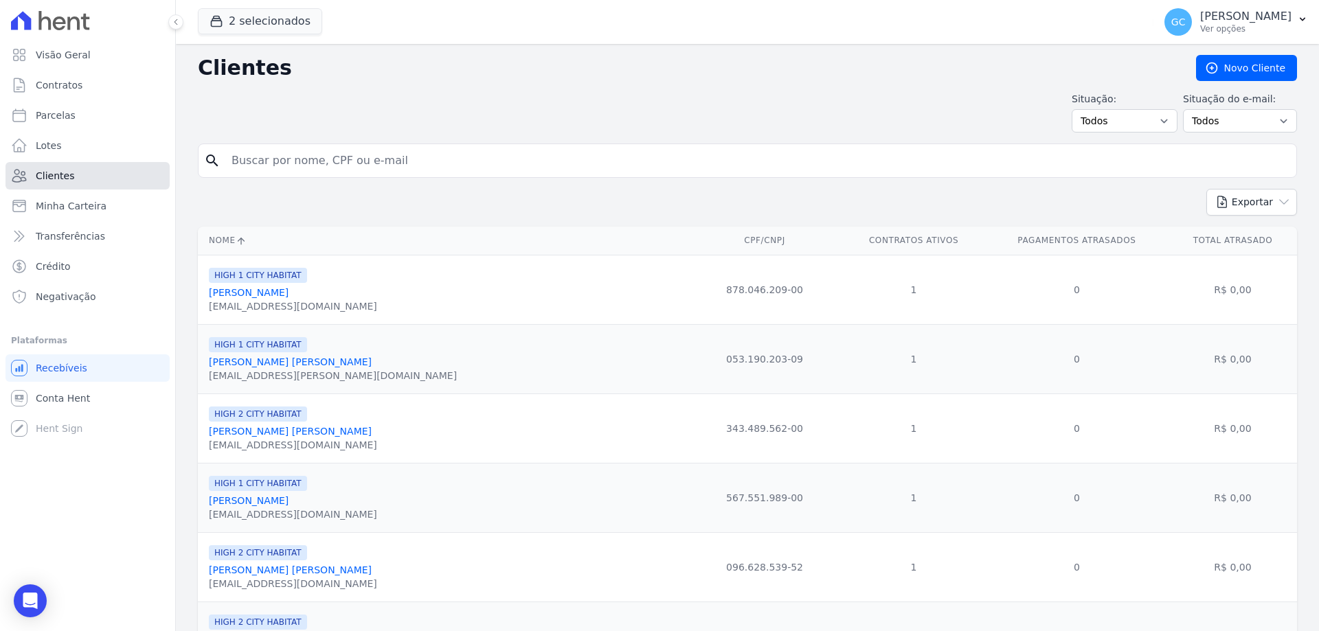
click at [83, 170] on link "Clientes" at bounding box center [87, 175] width 164 height 27
click at [329, 157] on input "search" at bounding box center [756, 160] width 1067 height 27
paste input "Ronaldo Marques"
type input "Ronaldo Marques"
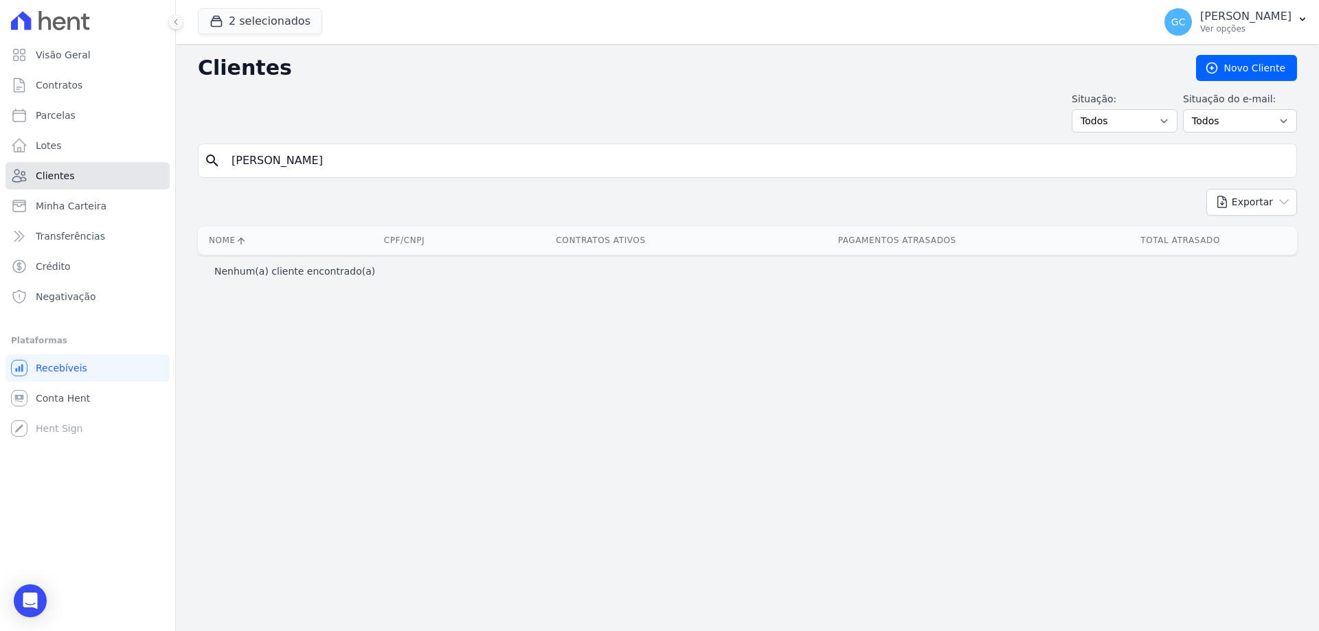
click at [120, 182] on link "Clientes" at bounding box center [87, 175] width 164 height 27
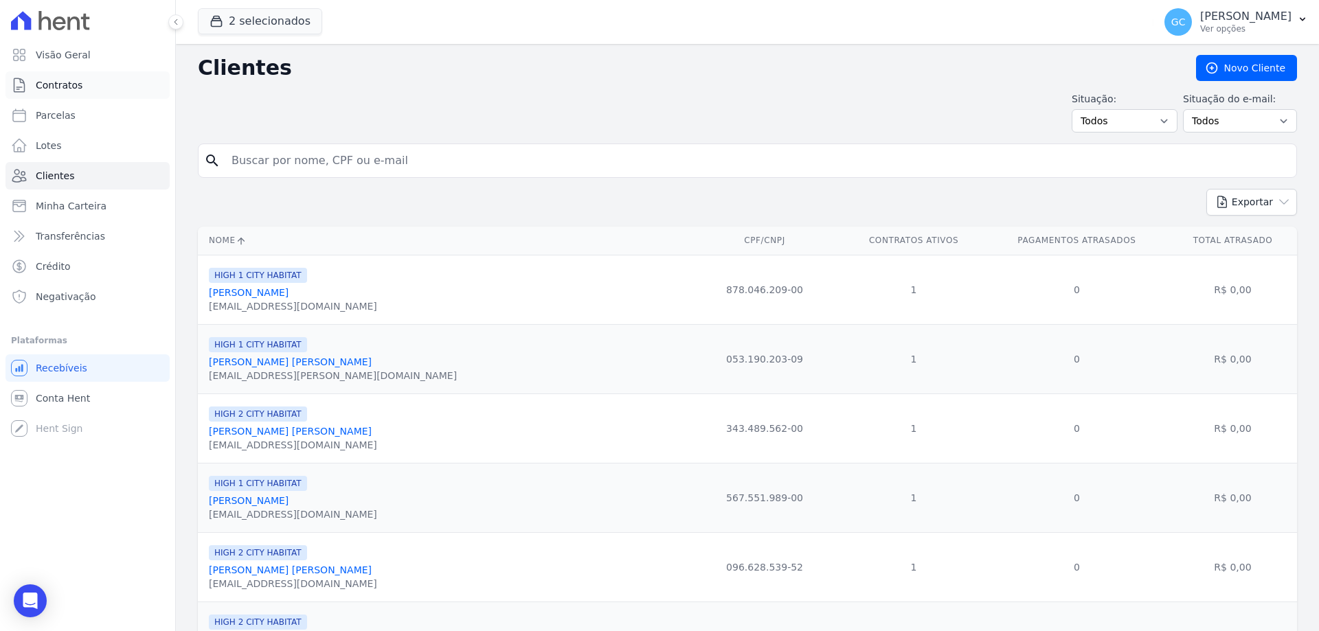
click at [75, 91] on span "Contratos" at bounding box center [59, 85] width 47 height 14
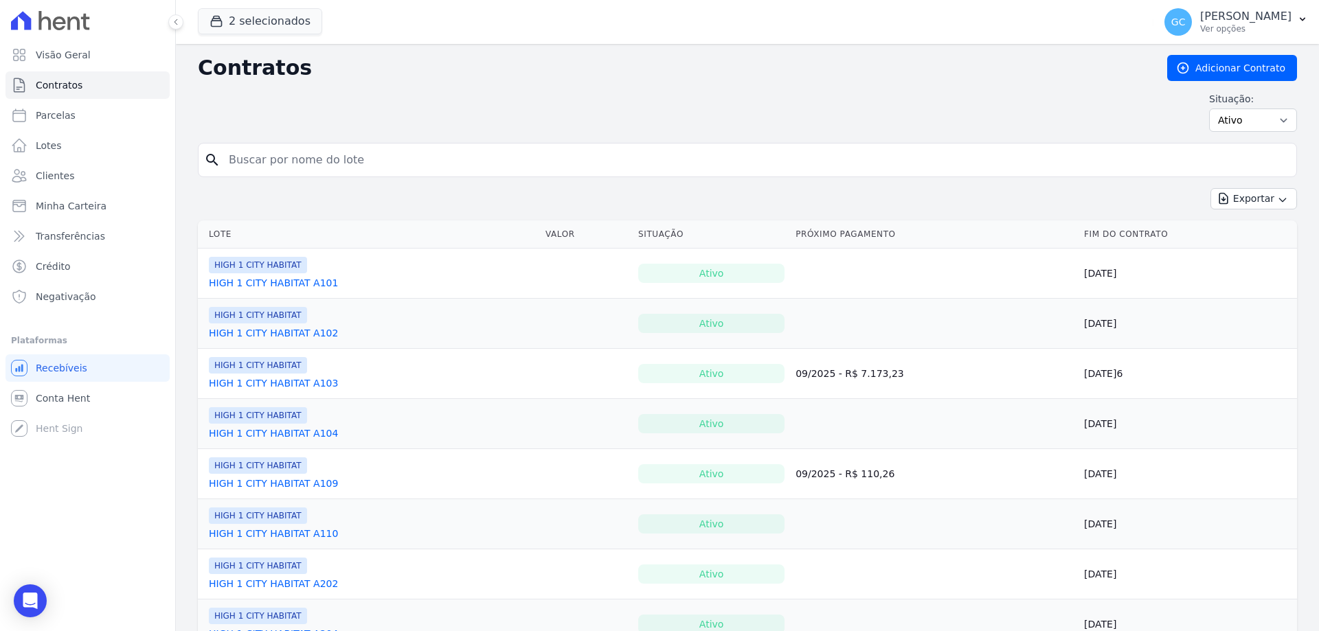
click at [307, 157] on input "search" at bounding box center [755, 159] width 1070 height 27
type input "j"
type input "high city habitat A103"
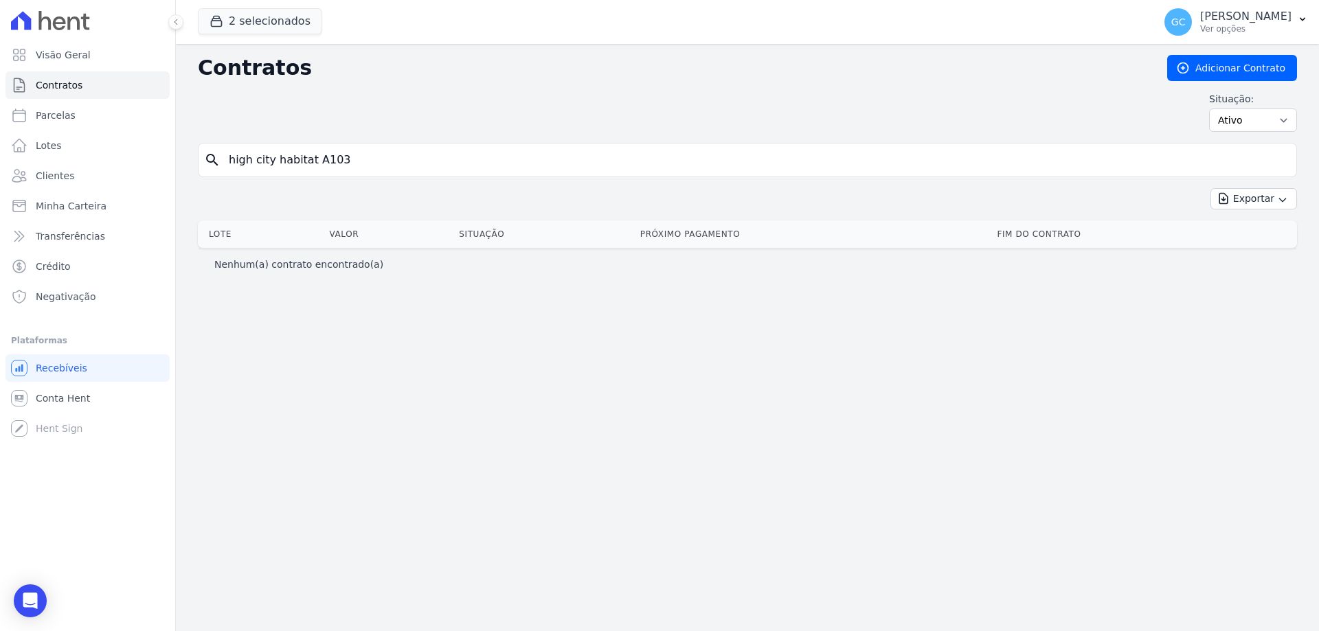
click at [1278, 160] on input "high city habitat A103" at bounding box center [755, 159] width 1070 height 27
click at [73, 181] on link "Clientes" at bounding box center [87, 175] width 164 height 27
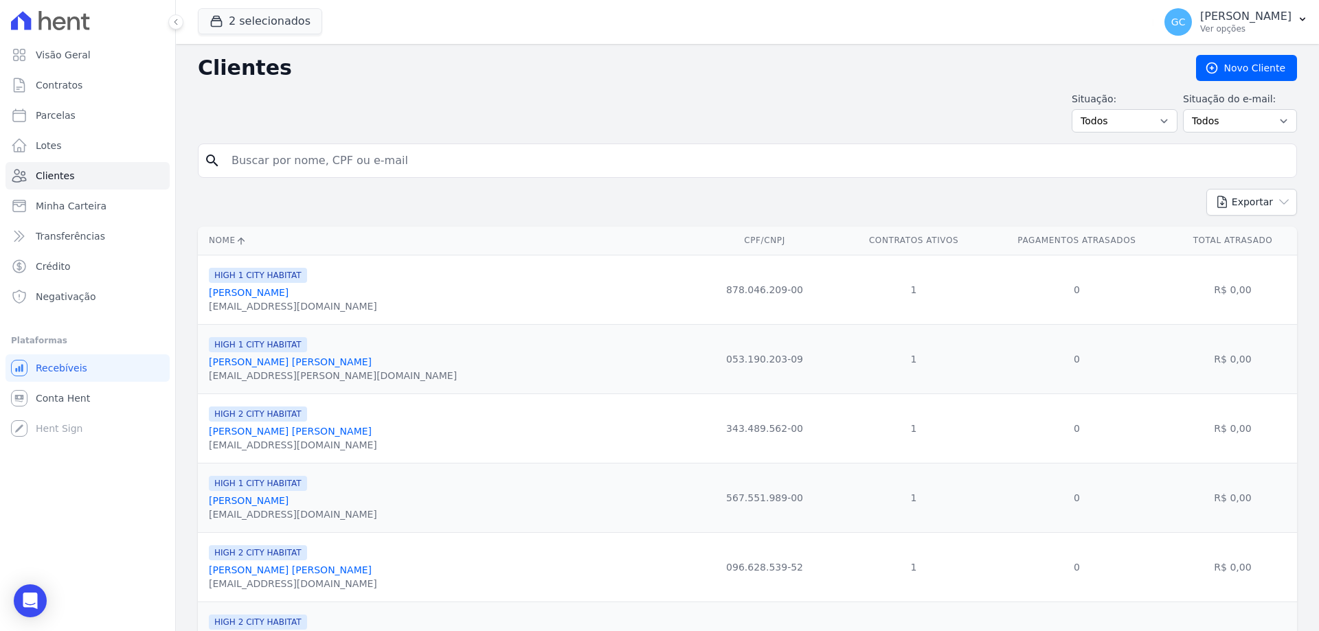
click at [331, 165] on input "search" at bounding box center [756, 160] width 1067 height 27
paste input "Ronaldo Batista Marques"
type input "Ronaldo Batista Marques"
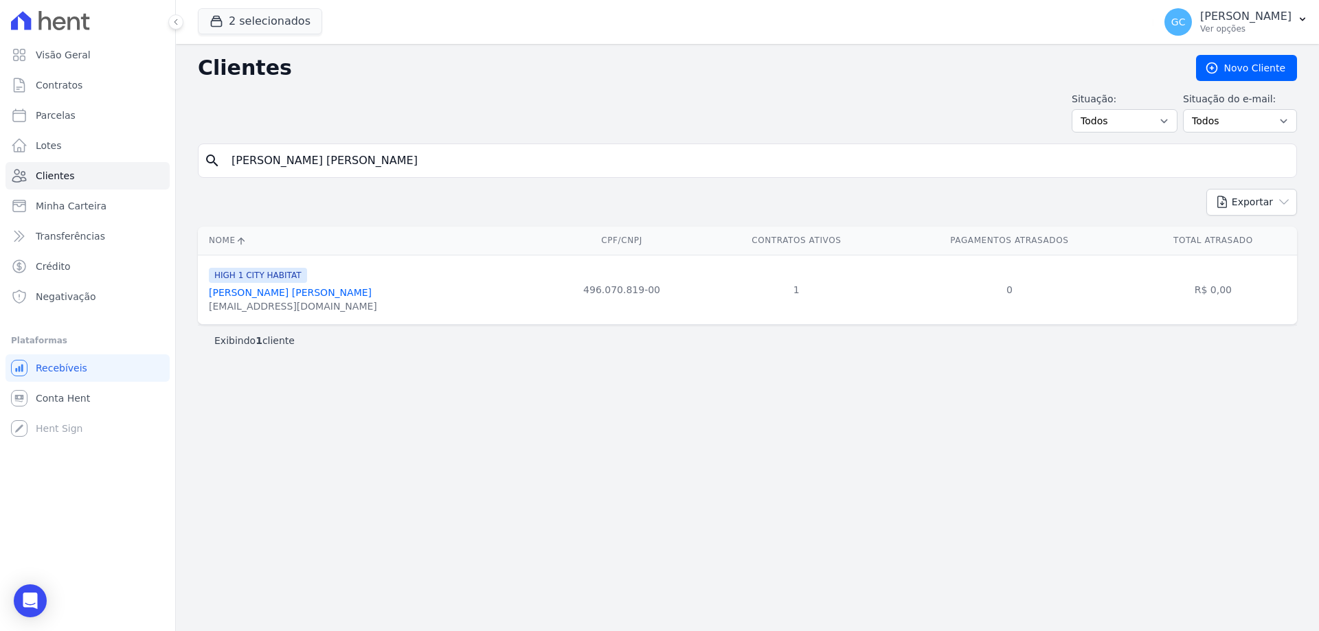
click at [256, 298] on link "Ronaldo Batista Marques" at bounding box center [290, 292] width 163 height 11
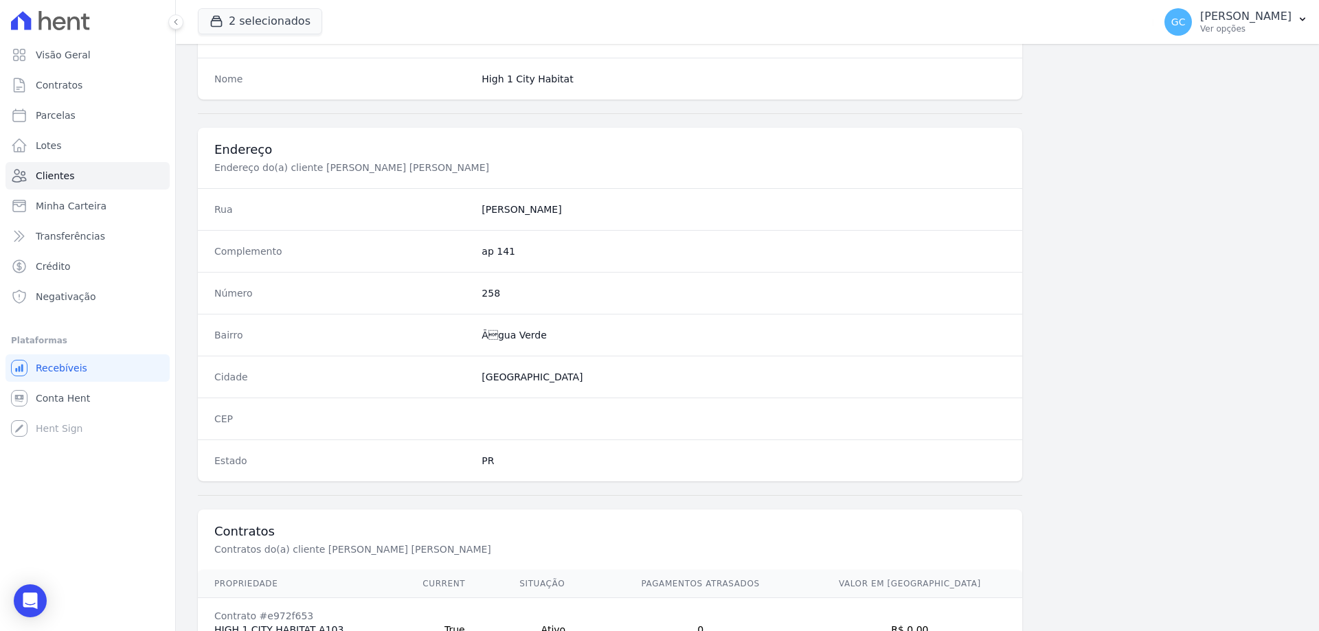
scroll to position [654, 0]
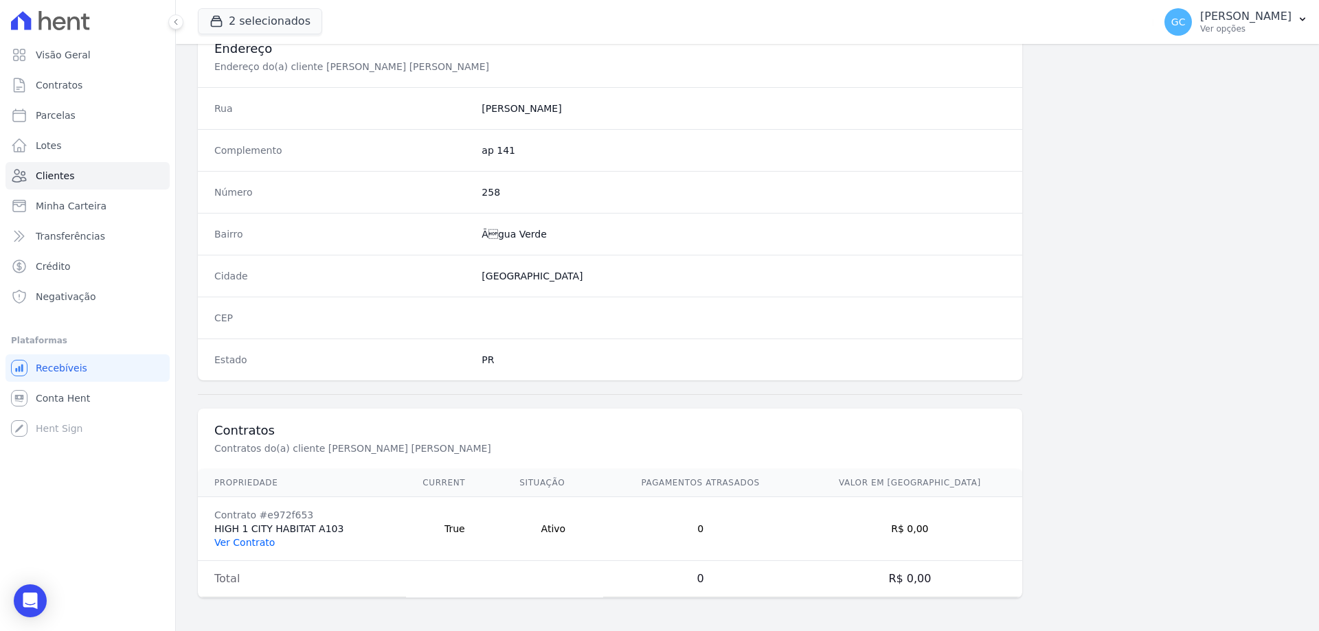
click at [240, 546] on link "Ver Contrato" at bounding box center [244, 542] width 60 height 11
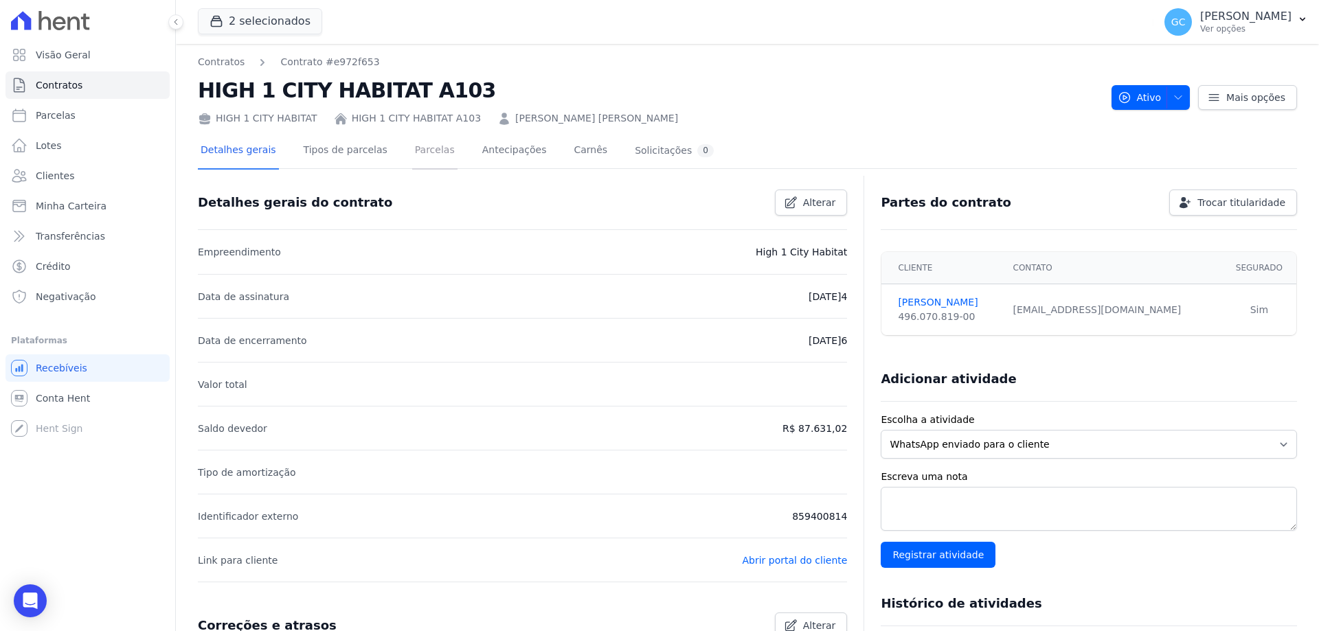
click at [429, 148] on link "Parcelas" at bounding box center [434, 151] width 45 height 36
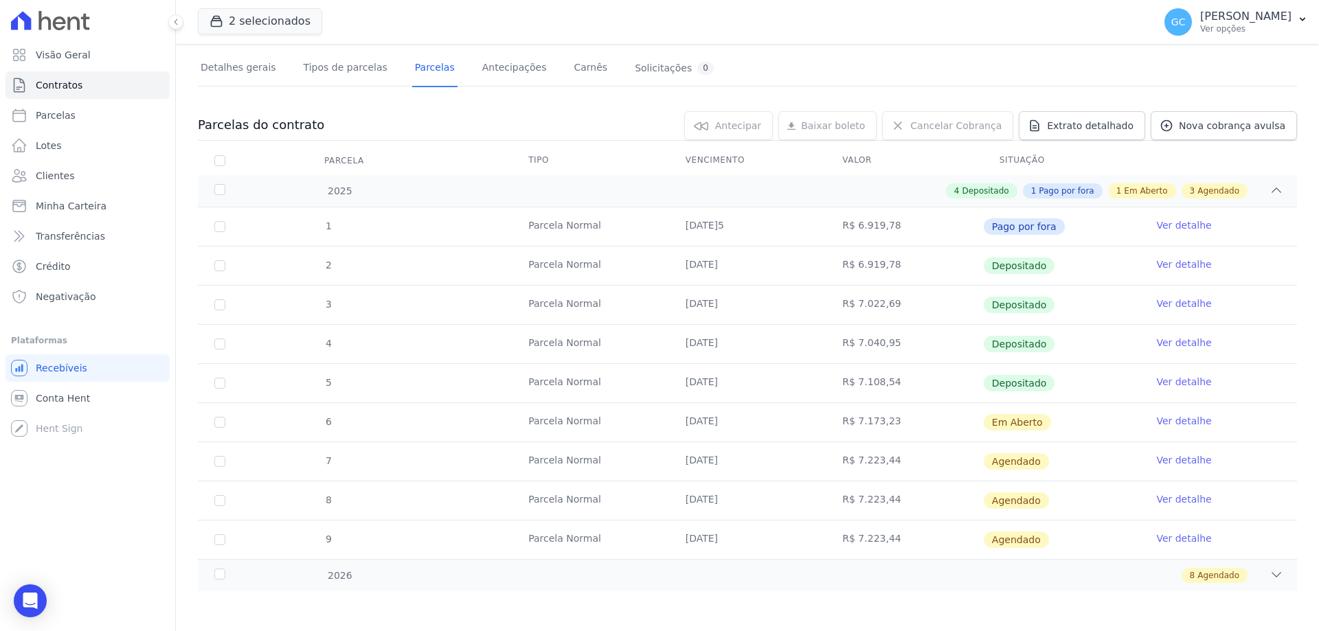
scroll to position [84, 0]
click at [1159, 420] on link "Ver detalhe" at bounding box center [1183, 420] width 55 height 14
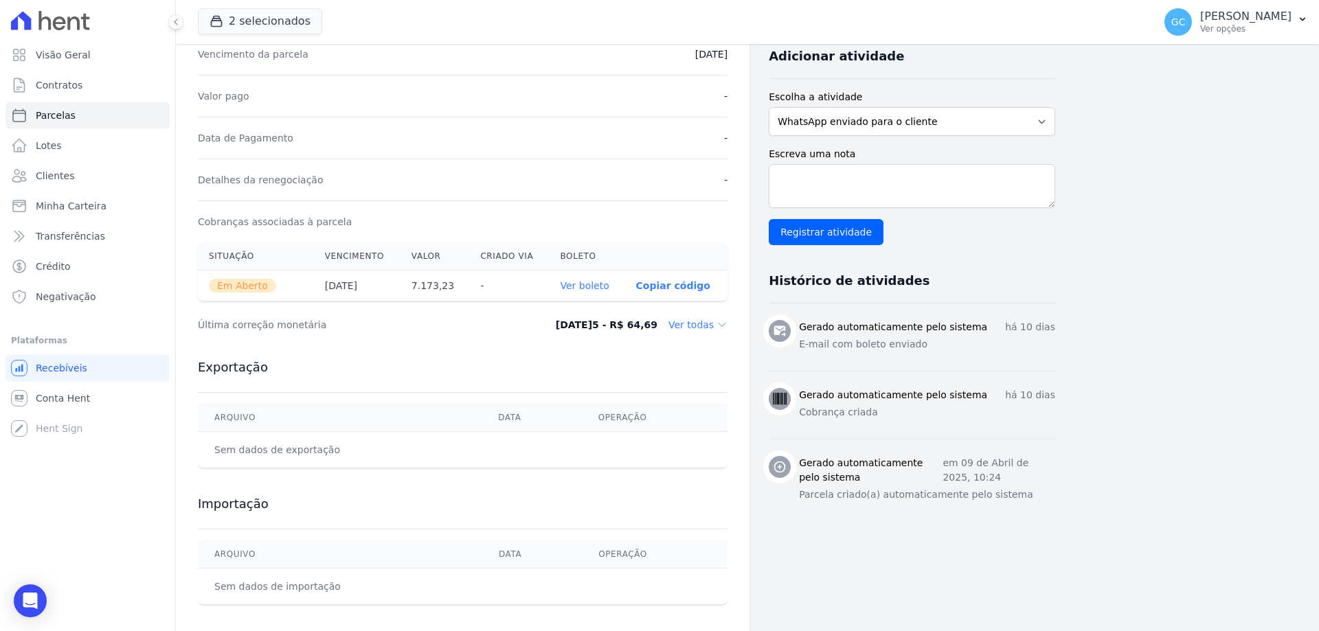
scroll to position [310, 0]
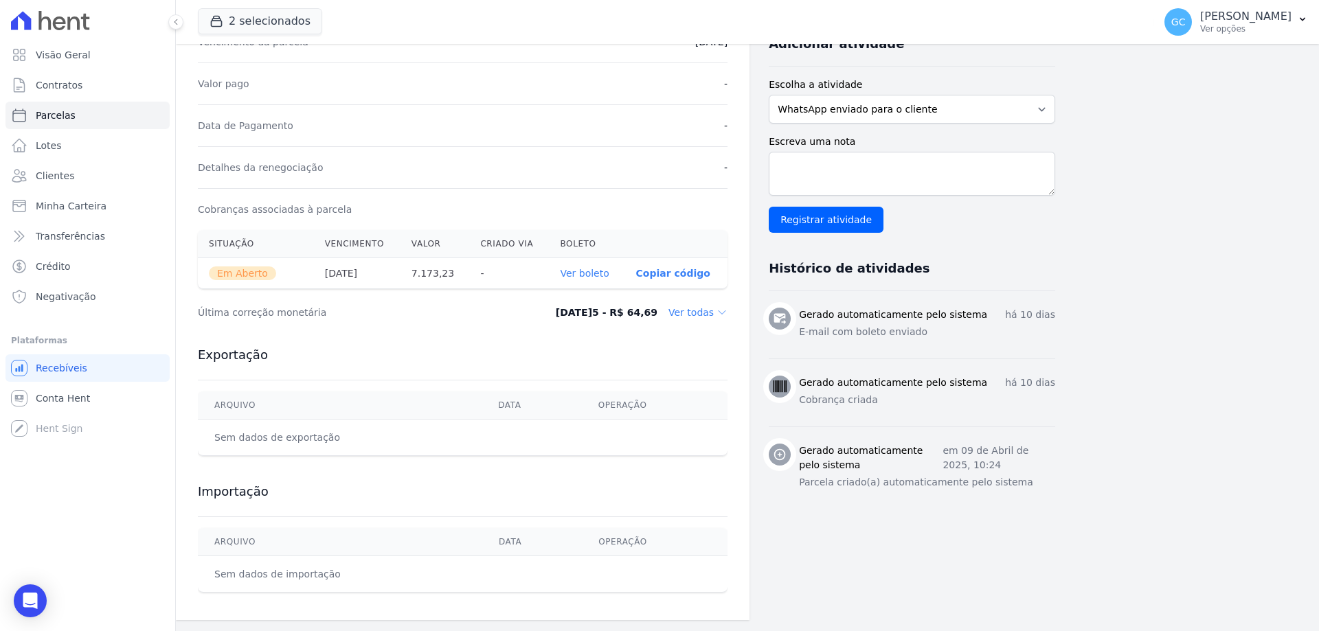
click at [582, 274] on link "Ver boleto" at bounding box center [584, 273] width 49 height 11
